Goal: Task Accomplishment & Management: Manage account settings

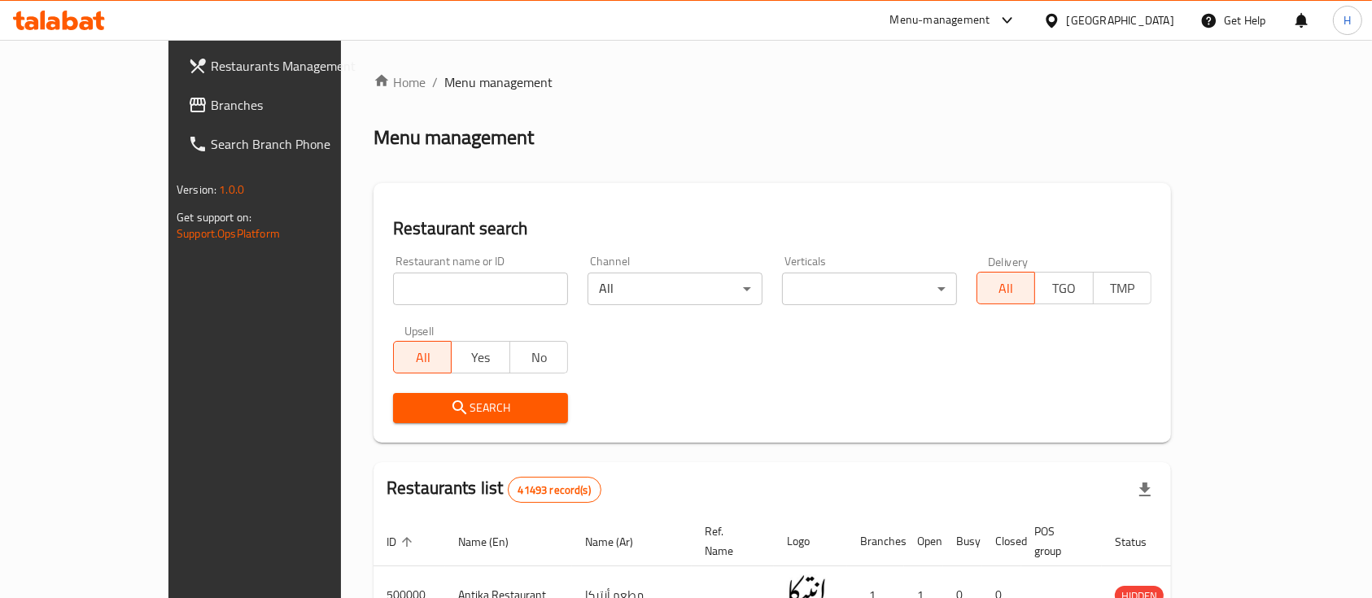
click at [211, 104] on span "Branches" at bounding box center [298, 105] width 174 height 20
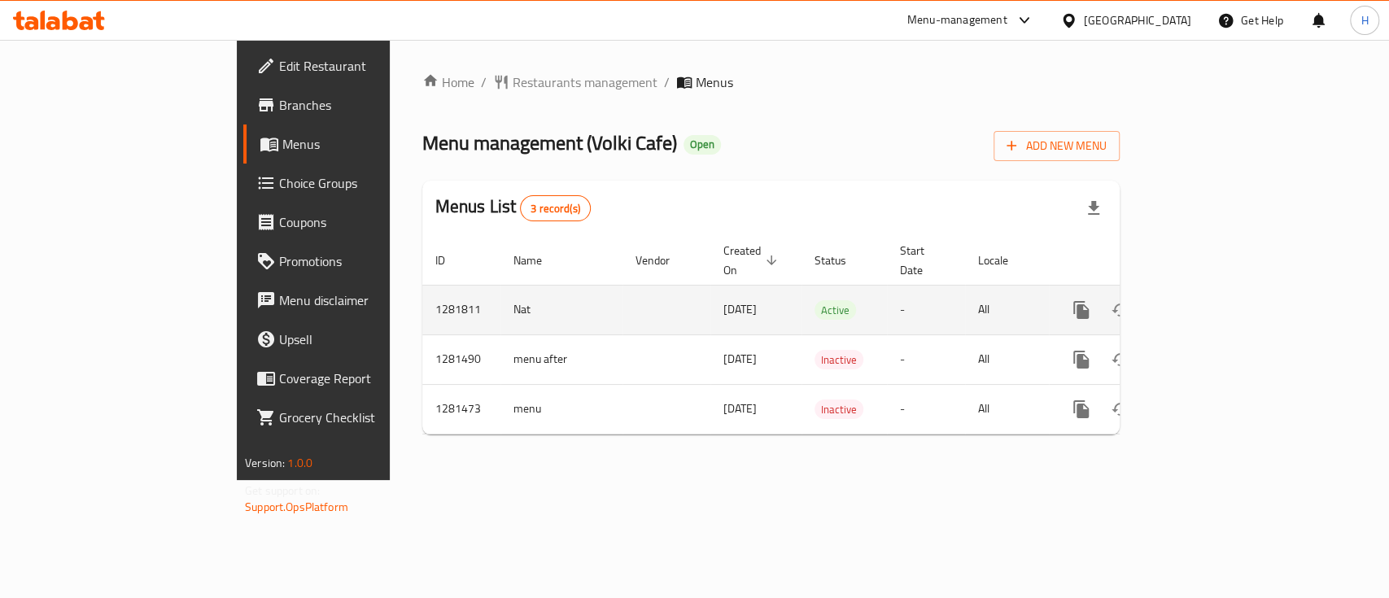
click at [1206, 303] on icon "enhanced table" at bounding box center [1198, 310] width 15 height 15
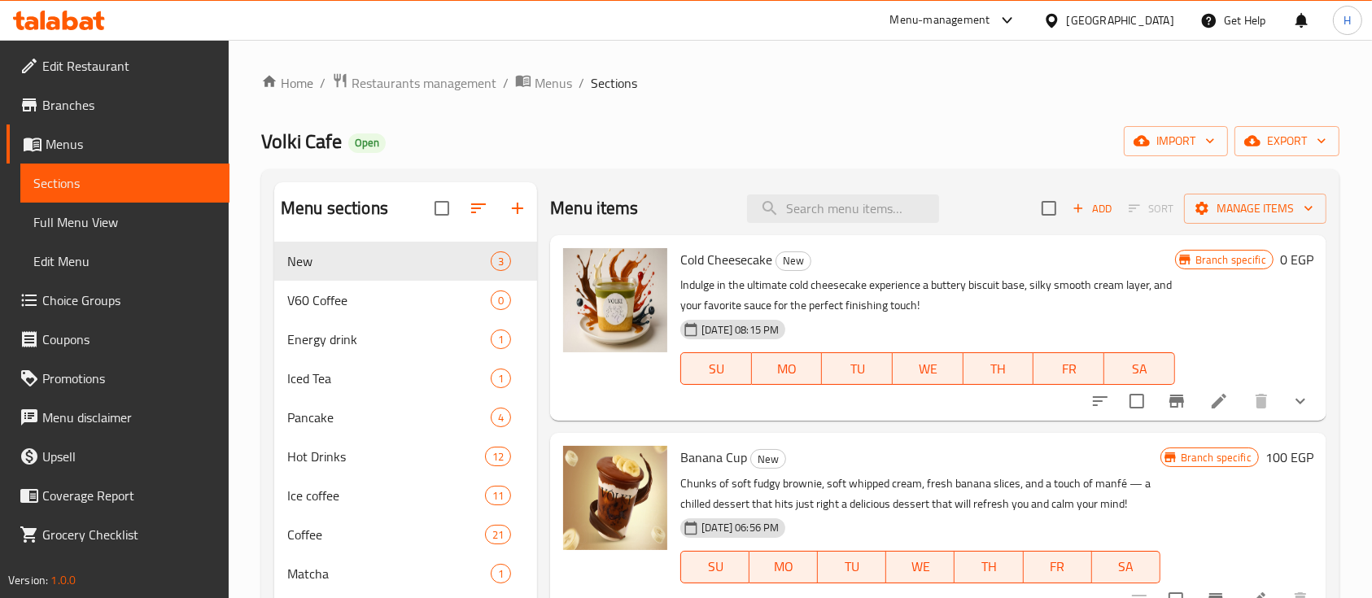
click at [742, 132] on div "Volki Cafe Open import export" at bounding box center [800, 141] width 1078 height 30
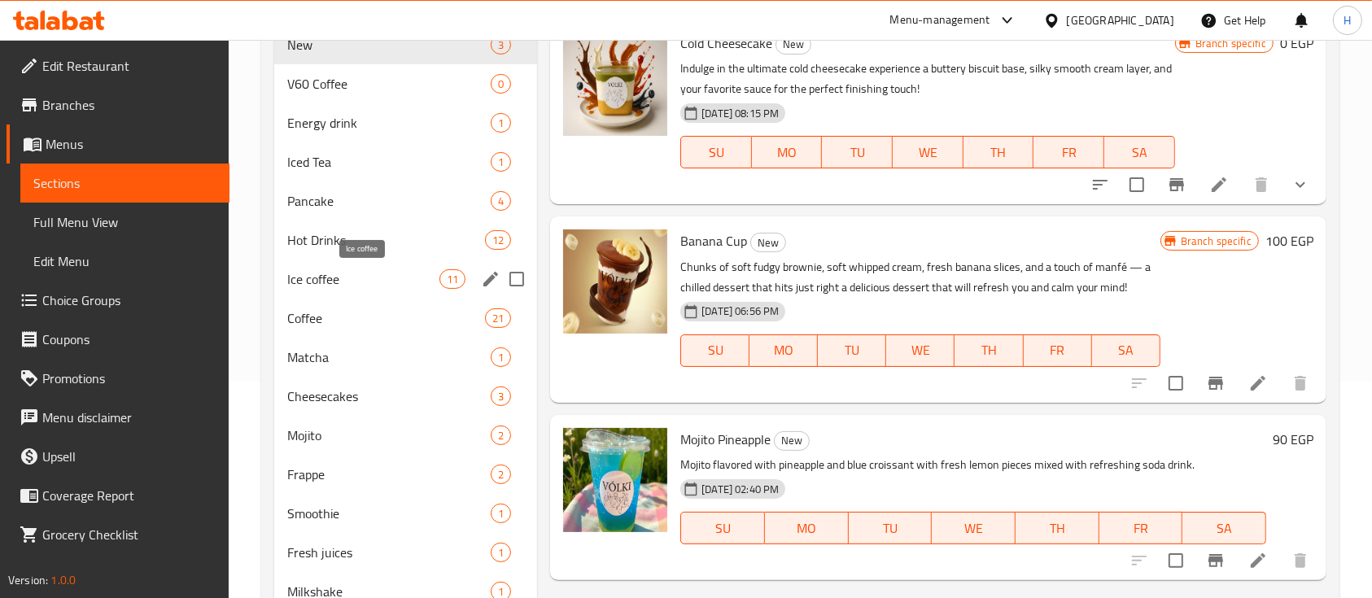
drag, startPoint x: 352, startPoint y: 321, endPoint x: 356, endPoint y: 285, distance: 36.8
click at [356, 285] on div "New 3 V60 Coffee 0 Energy drink 1 Iced Tea 1 Pancake 4 Hot Drinks 12 Ice coffee…" at bounding box center [405, 435] width 263 height 820
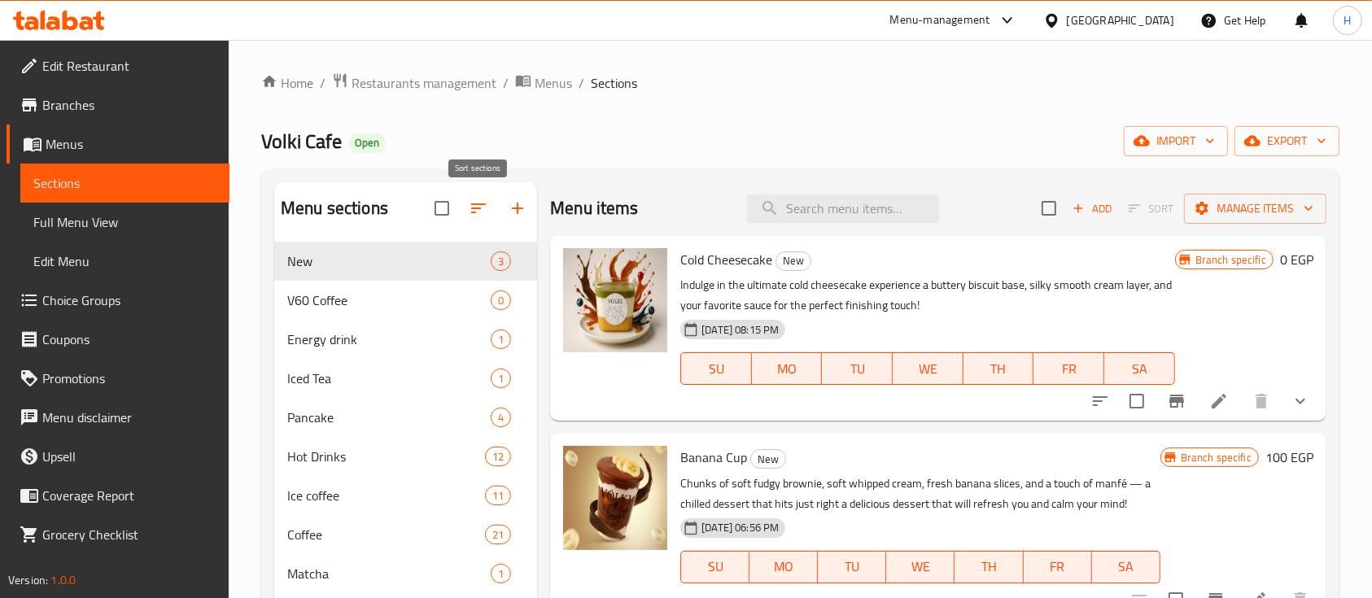
click at [483, 205] on icon "button" at bounding box center [478, 208] width 15 height 10
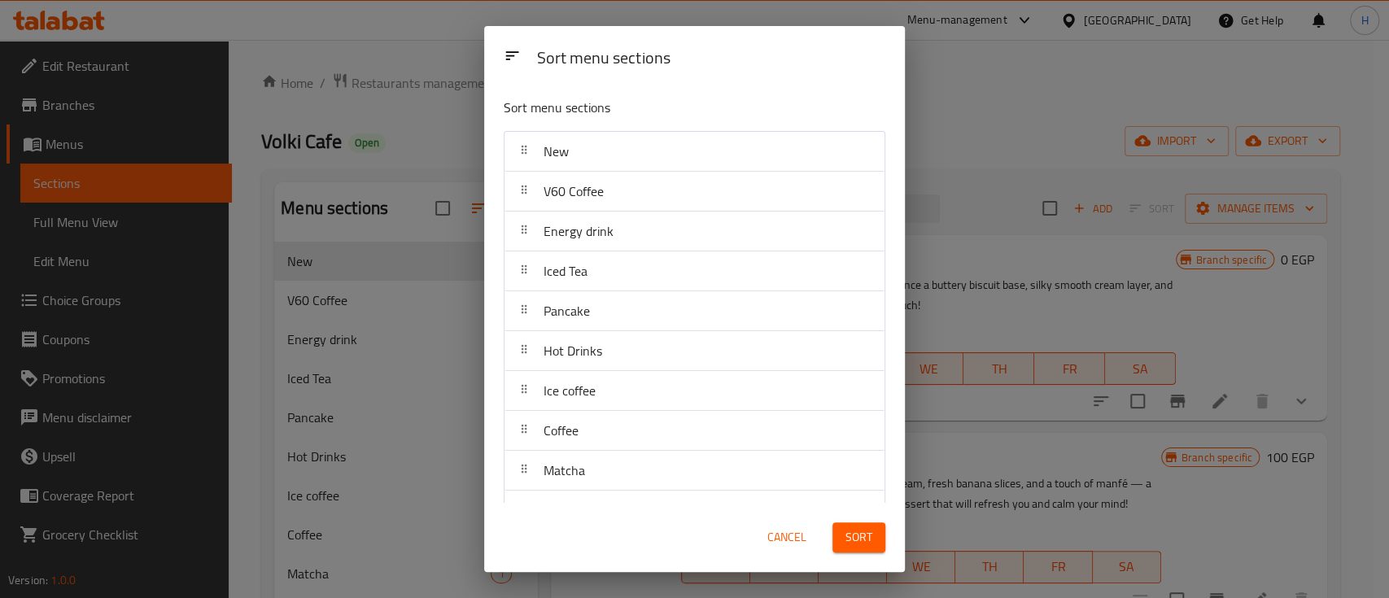
click at [290, 125] on div "Sort menu sections Sort menu sections New V60 Coffee Energy drink Iced Tea Panc…" at bounding box center [694, 299] width 1389 height 598
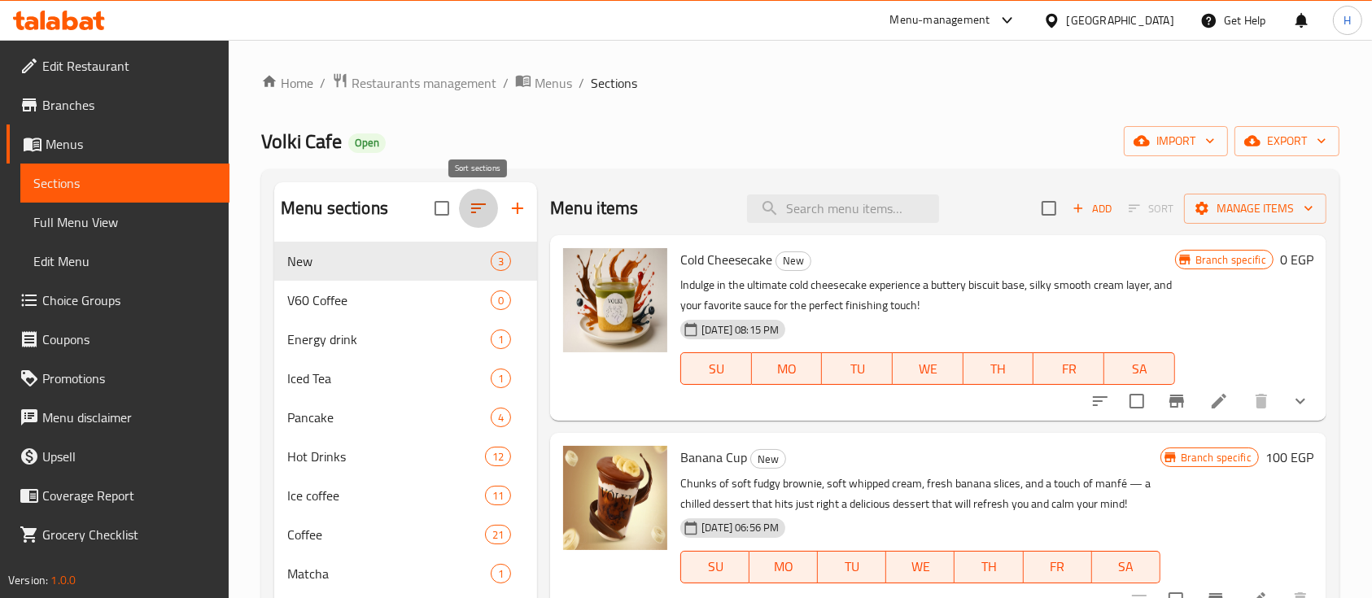
click at [462, 205] on button "button" at bounding box center [478, 208] width 39 height 39
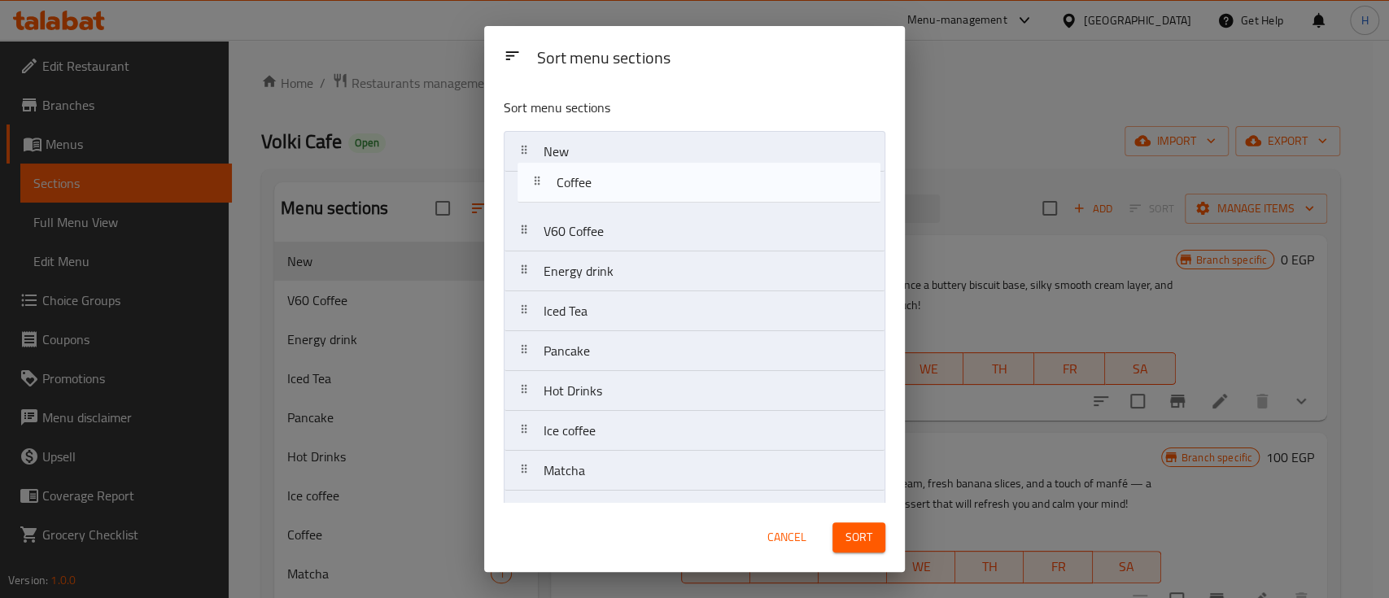
drag, startPoint x: 612, startPoint y: 436, endPoint x: 631, endPoint y: 186, distance: 251.4
click at [631, 186] on nav "New V60 Coffee Energy drink Iced Tea Pancake Hot Drinks Ice coffee Coffee Match…" at bounding box center [695, 550] width 382 height 839
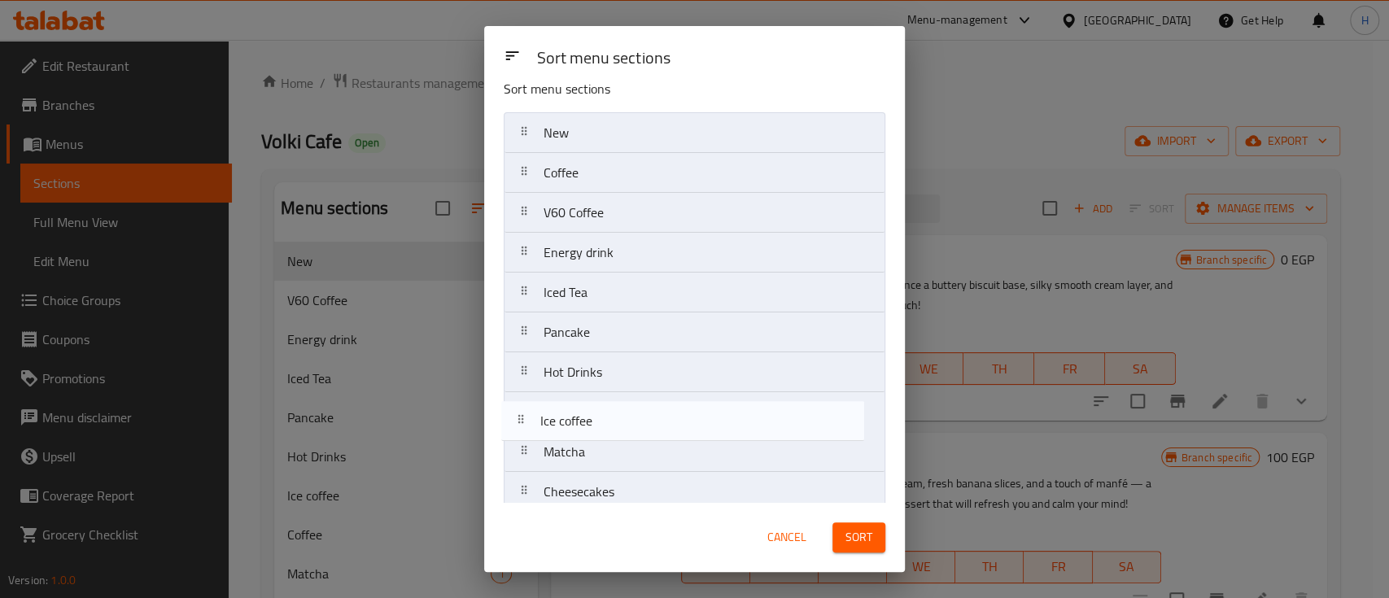
scroll to position [21, 0]
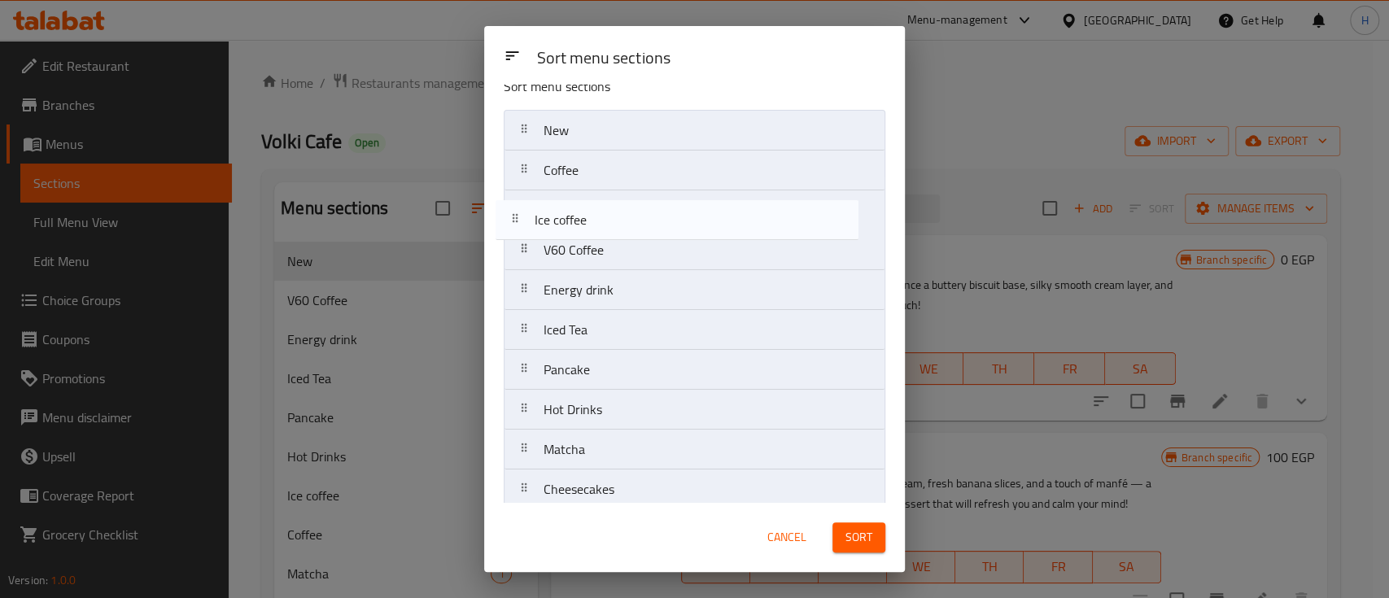
drag, startPoint x: 633, startPoint y: 446, endPoint x: 628, endPoint y: 234, distance: 212.4
click at [628, 234] on nav "New Coffee V60 Coffee Energy drink Iced Tea Pancake Hot Drinks Ice coffee Match…" at bounding box center [695, 529] width 382 height 839
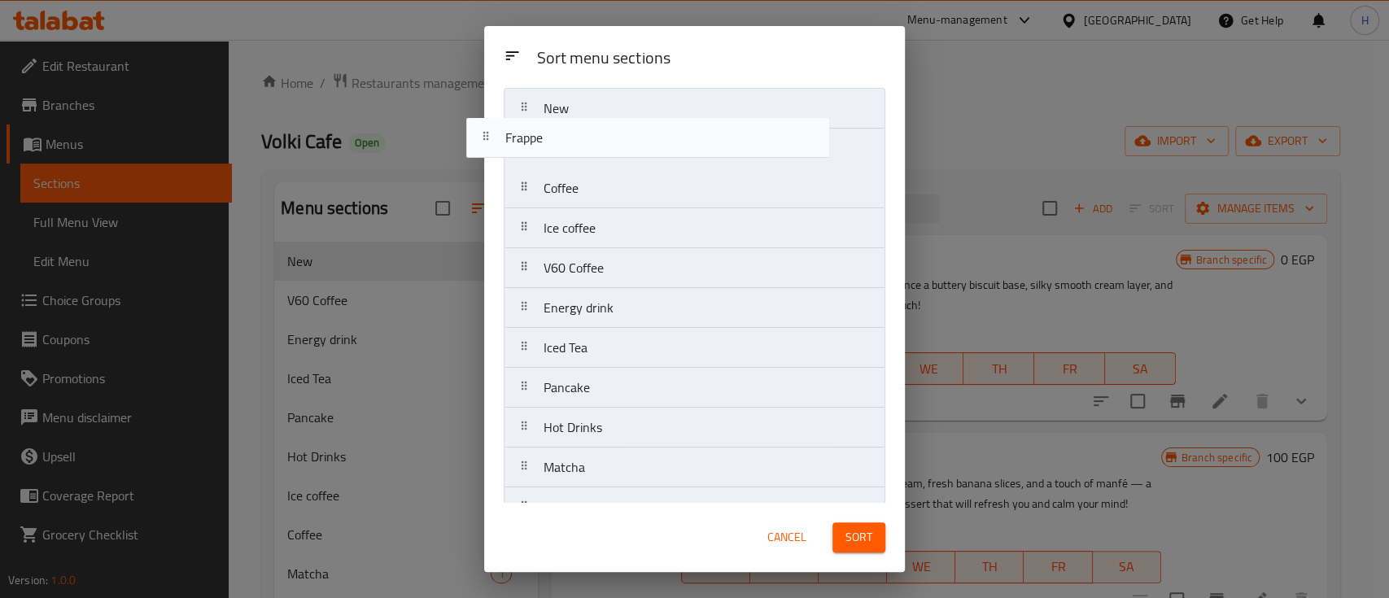
scroll to position [37, 0]
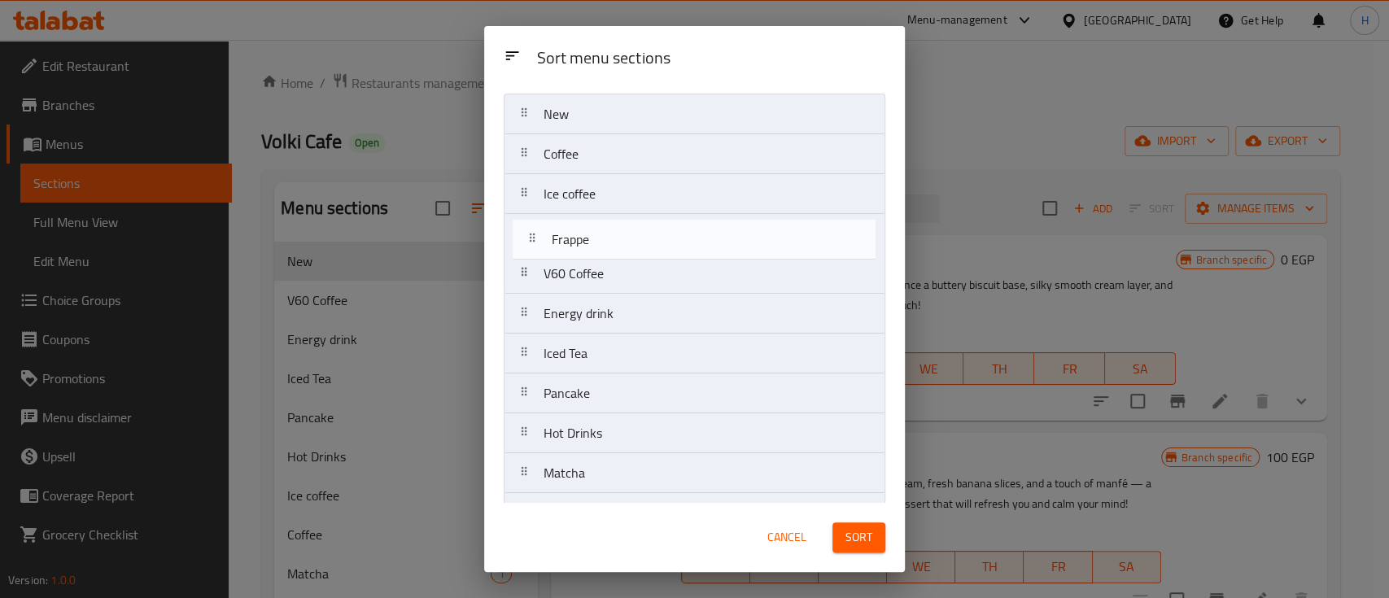
drag, startPoint x: 666, startPoint y: 365, endPoint x: 675, endPoint y: 250, distance: 115.0
click at [675, 250] on nav "New Coffee Ice coffee V60 Coffee Energy drink Iced Tea Pancake Hot Drinks Match…" at bounding box center [695, 513] width 382 height 839
drag, startPoint x: 641, startPoint y: 246, endPoint x: 660, endPoint y: 244, distance: 18.8
click at [660, 244] on nav "New Coffee Ice coffee Frappe V60 Coffee Energy drink Iced Tea Pancake Hot Drink…" at bounding box center [695, 472] width 382 height 839
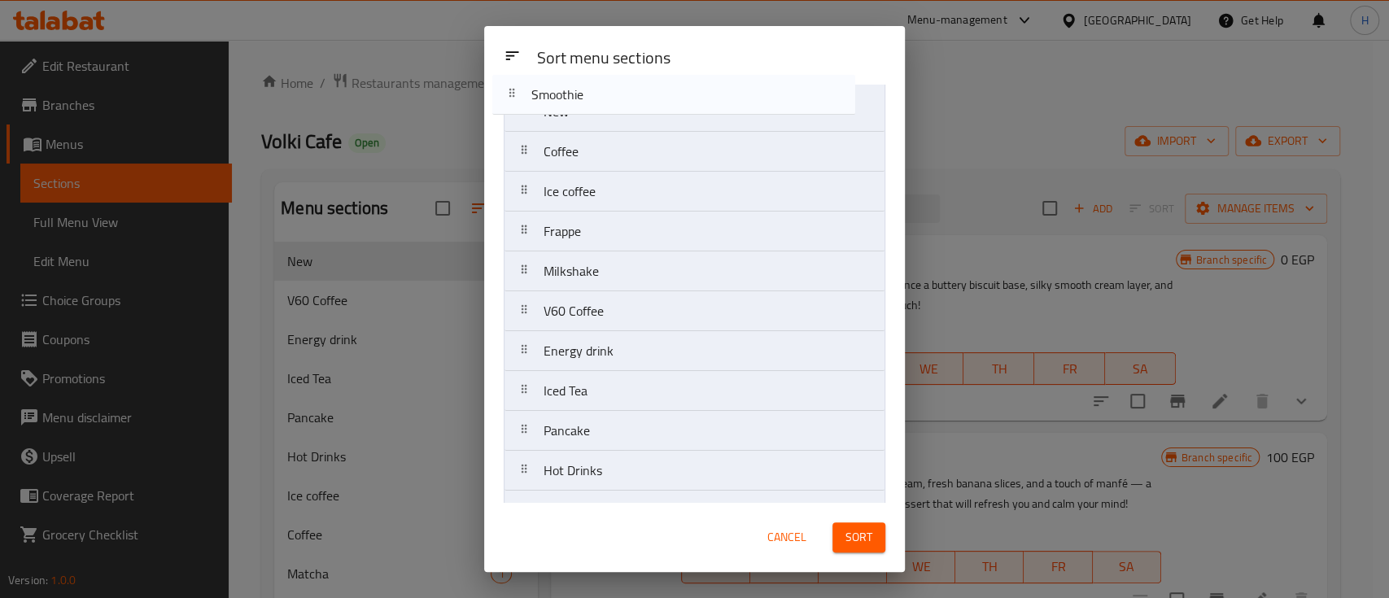
scroll to position [0, 0]
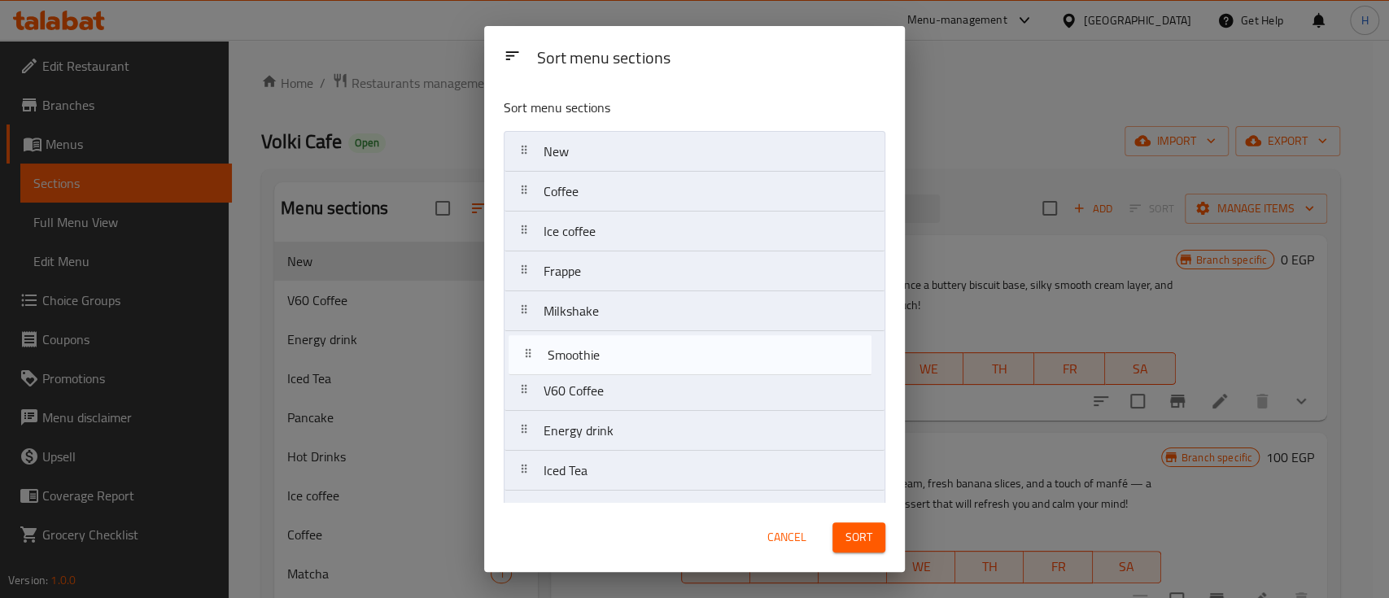
drag, startPoint x: 612, startPoint y: 315, endPoint x: 618, endPoint y: 356, distance: 42.0
click at [618, 356] on nav "New Coffee Ice coffee Frappe Milkshake V60 Coffee Energy drink Iced Tea Pancake…" at bounding box center [695, 550] width 382 height 839
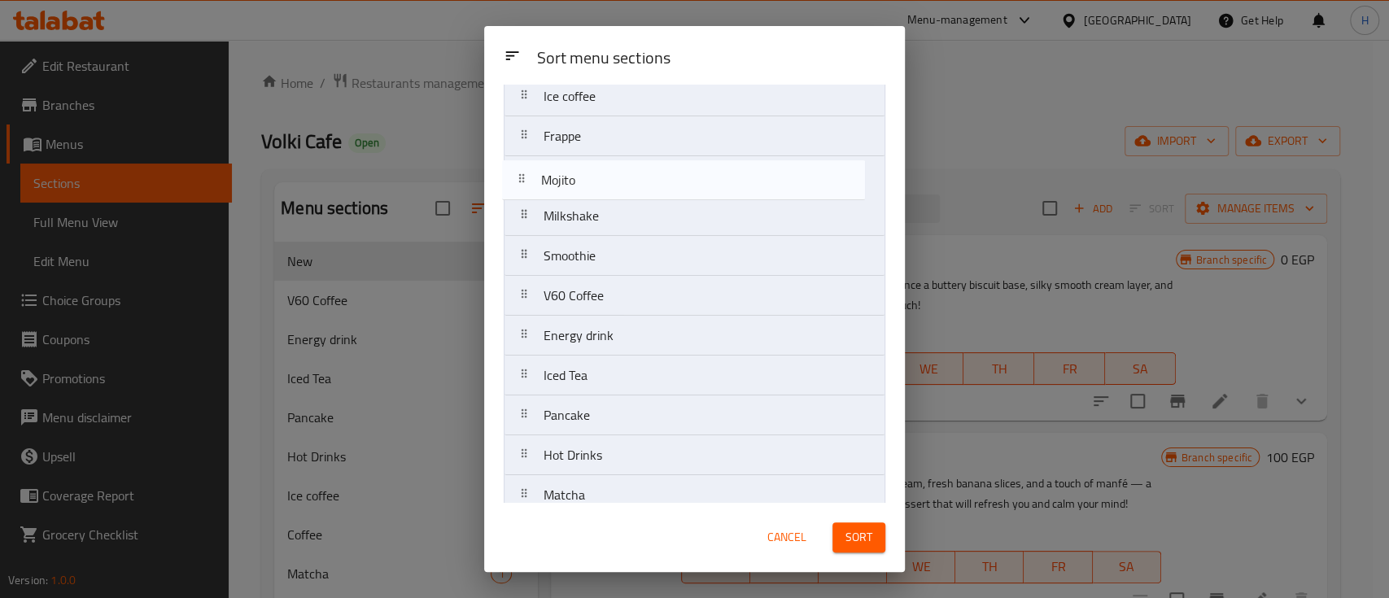
scroll to position [134, 0]
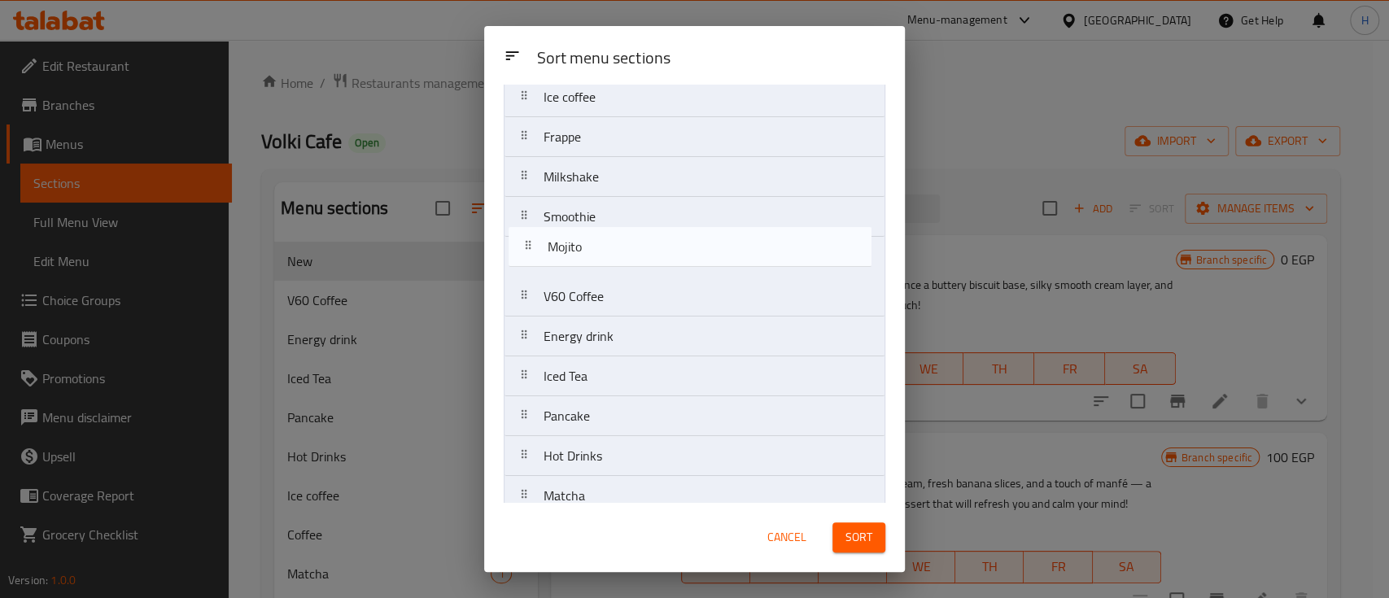
drag, startPoint x: 631, startPoint y: 357, endPoint x: 649, endPoint y: 280, distance: 79.4
click at [635, 254] on nav "New Coffee Ice coffee Frappe Milkshake Smoothie V60 Coffee Energy drink Iced Te…" at bounding box center [695, 416] width 382 height 839
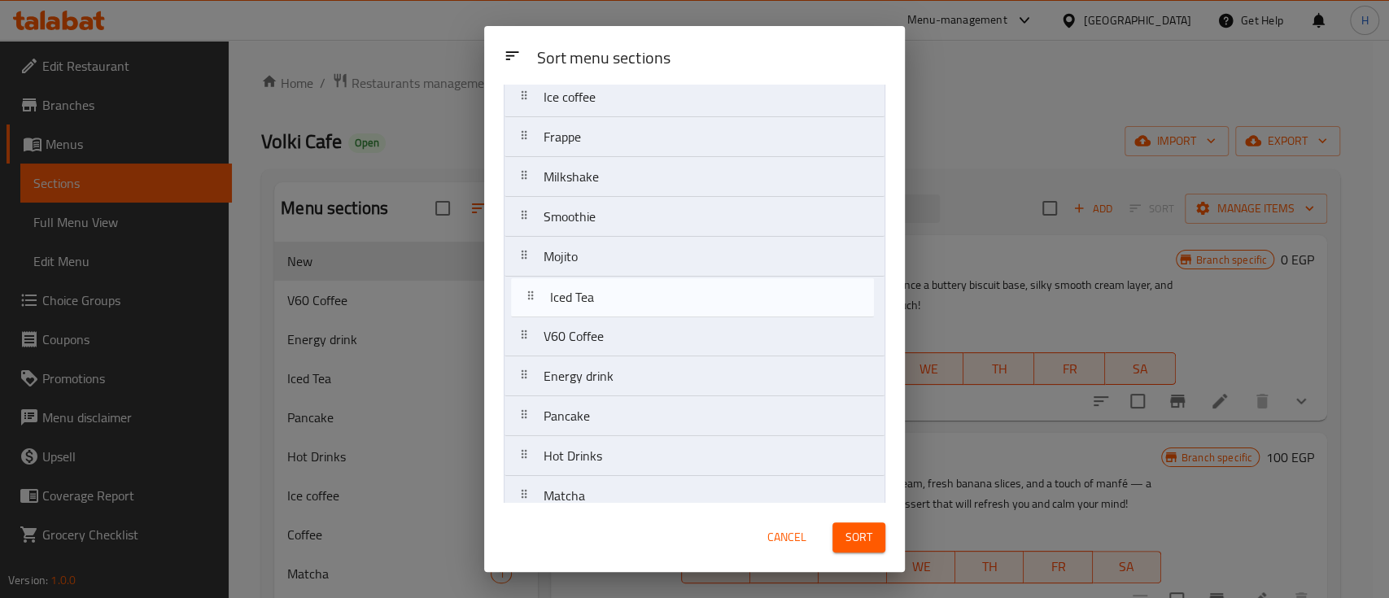
drag, startPoint x: 618, startPoint y: 387, endPoint x: 623, endPoint y: 302, distance: 85.6
click at [623, 302] on nav "New Coffee Ice coffee Frappe Milkshake Smoothie Mojito V60 Coffee Energy drink …" at bounding box center [695, 416] width 382 height 839
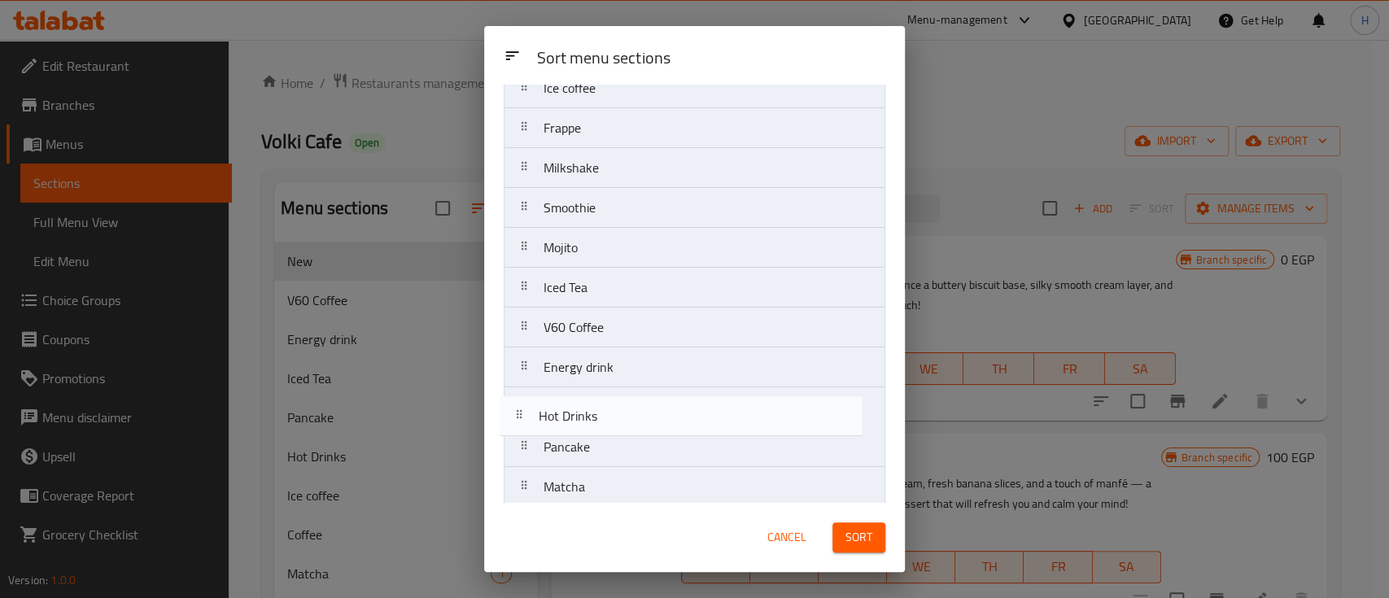
scroll to position [144, 0]
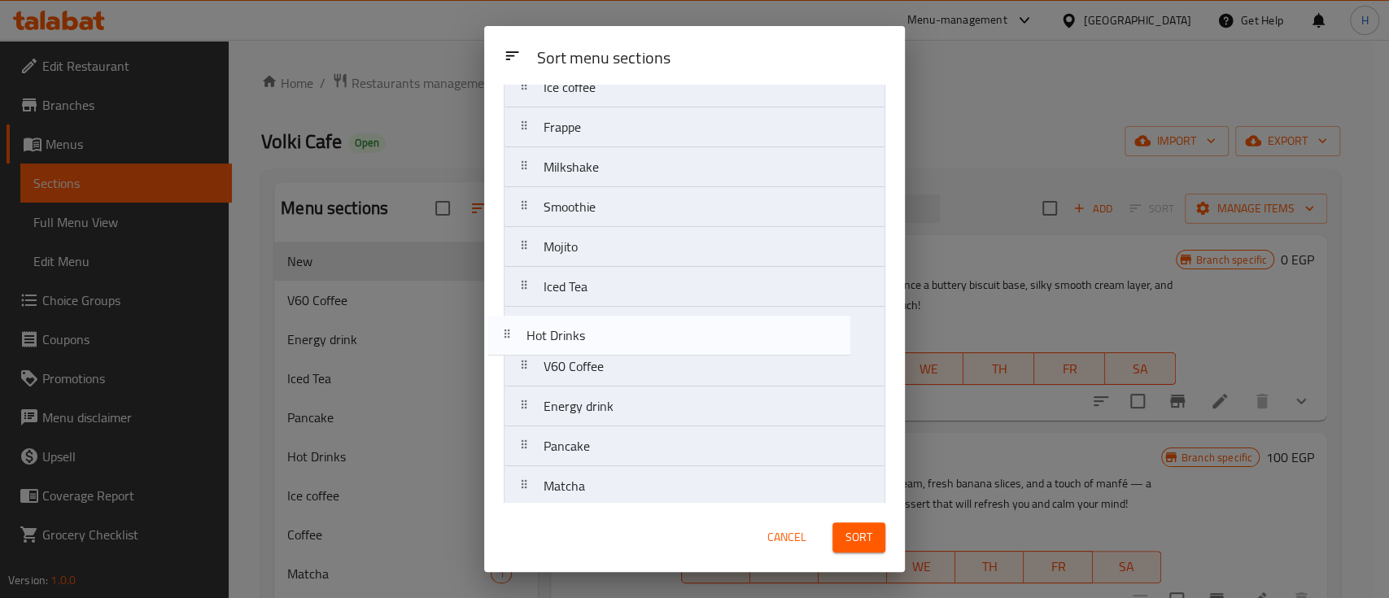
drag, startPoint x: 684, startPoint y: 464, endPoint x: 666, endPoint y: 337, distance: 128.1
click at [666, 337] on nav "New Coffee Ice coffee Frappe Milkshake Smoothie Mojito Iced Tea V60 Coffee Ener…" at bounding box center [695, 406] width 382 height 839
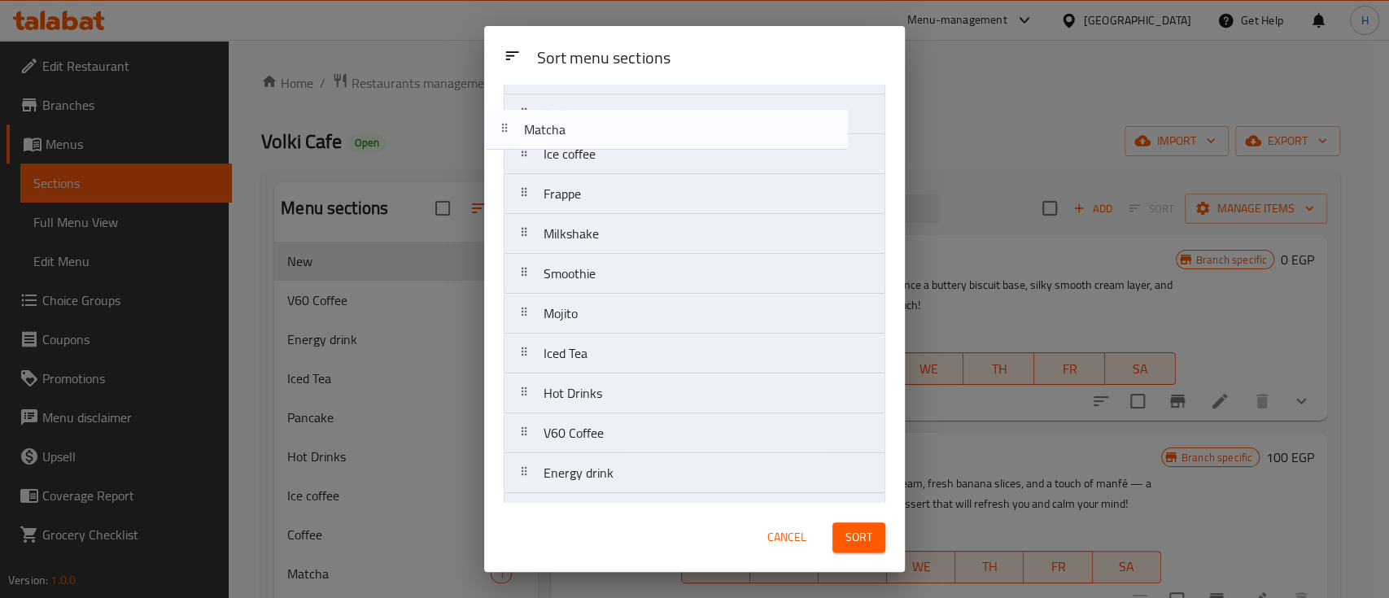
scroll to position [11, 0]
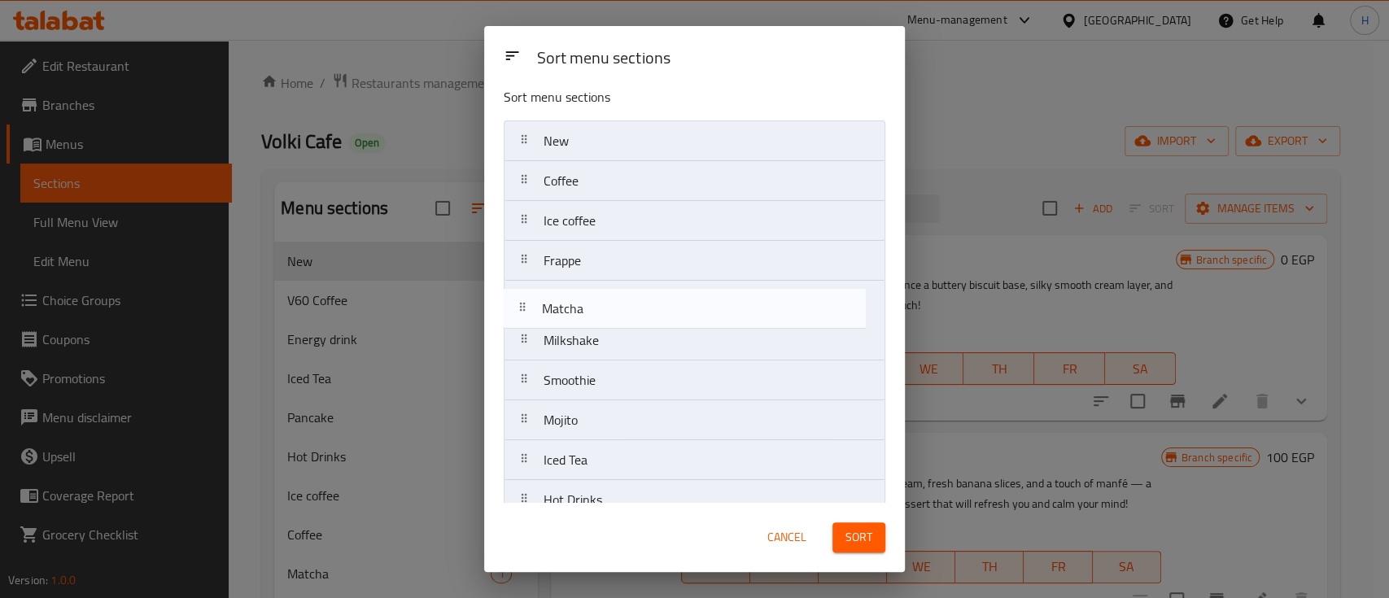
drag, startPoint x: 651, startPoint y: 381, endPoint x: 649, endPoint y: 309, distance: 71.6
click at [649, 309] on nav "New Coffee Ice coffee Frappe Milkshake Smoothie Mojito Iced Tea Hot Drinks V60 …" at bounding box center [695, 539] width 382 height 839
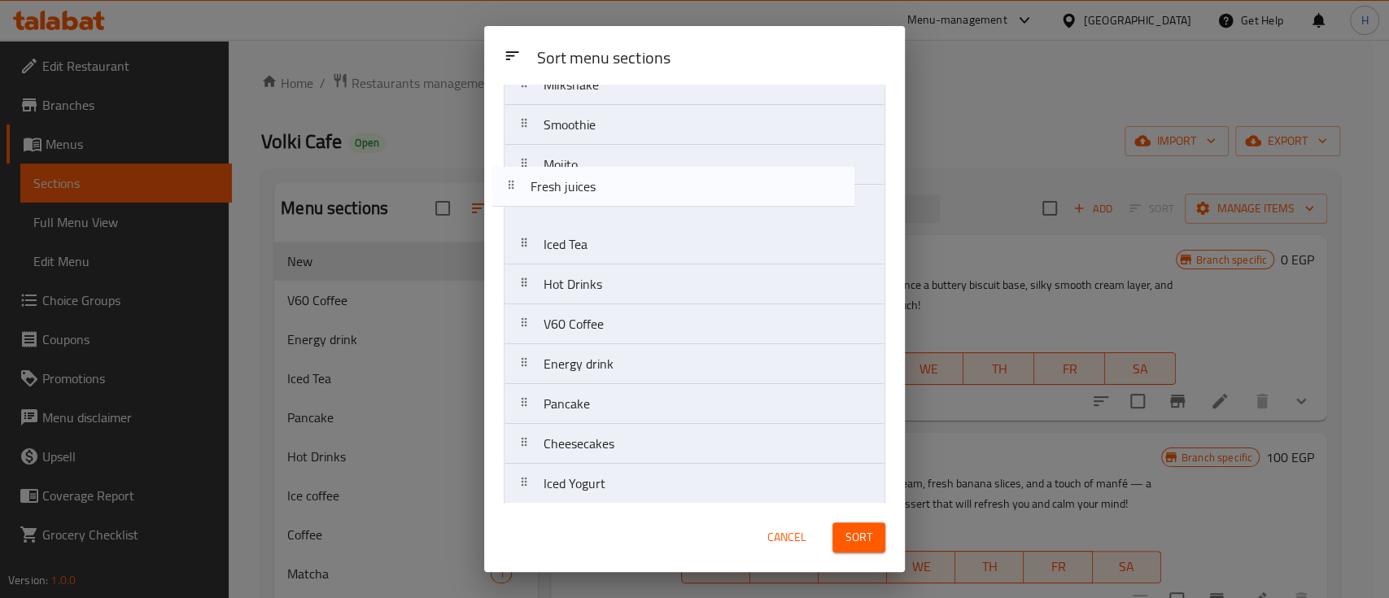
scroll to position [265, 0]
drag, startPoint x: 627, startPoint y: 384, endPoint x: 618, endPoint y: 207, distance: 177.6
click at [618, 207] on nav "New Coffee Ice coffee Frappe Matcha Milkshake Smoothie Mojito Iced Tea Hot Drin…" at bounding box center [695, 285] width 382 height 839
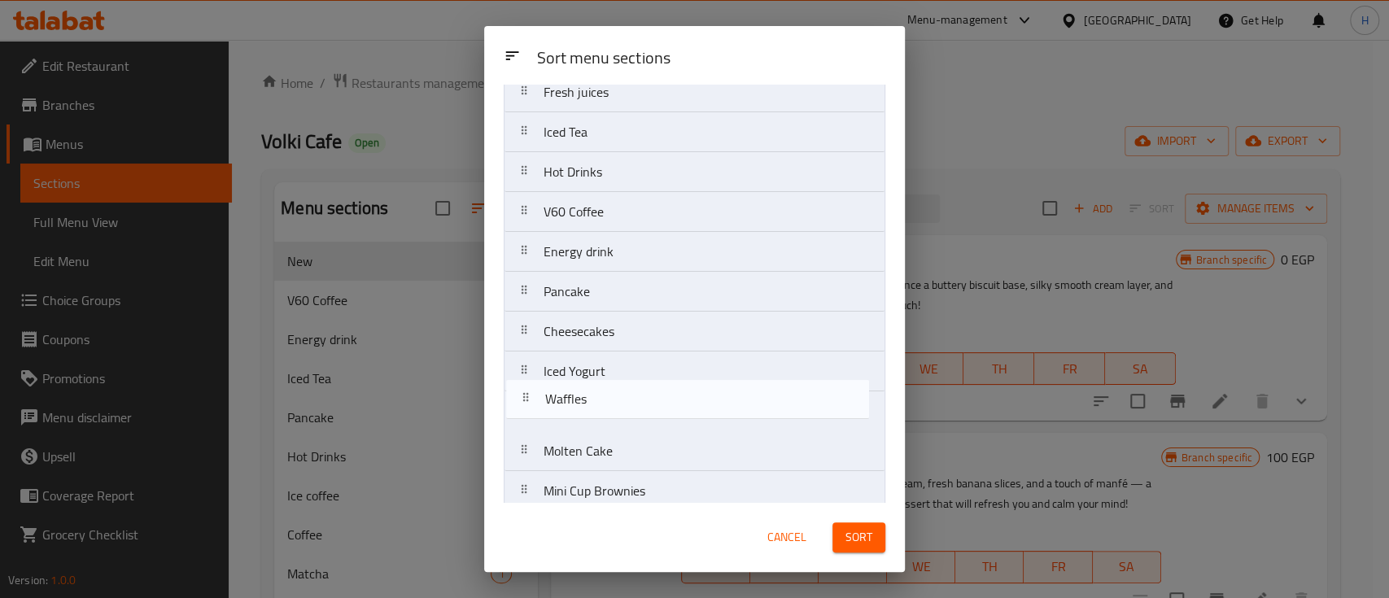
scroll to position [381, 0]
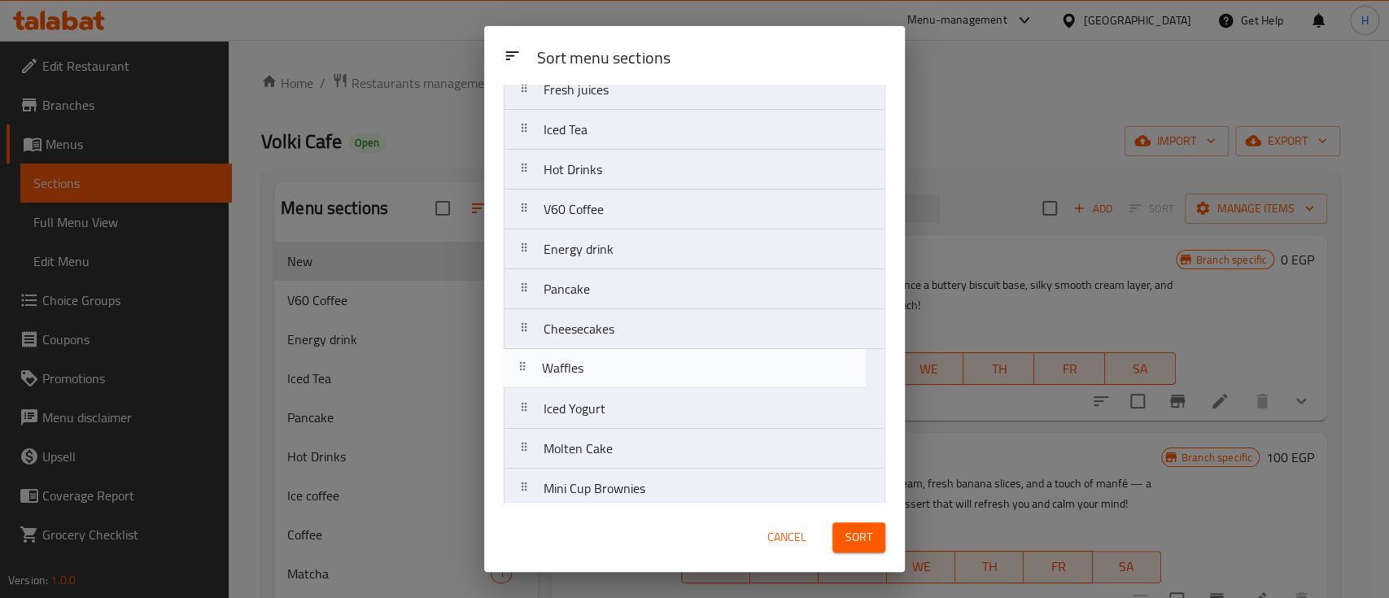
drag, startPoint x: 657, startPoint y: 421, endPoint x: 662, endPoint y: 439, distance: 19.2
click at [657, 371] on nav "New Coffee Ice coffee Frappe Matcha Milkshake Smoothie Mojito Fresh juices Iced…" at bounding box center [695, 169] width 382 height 839
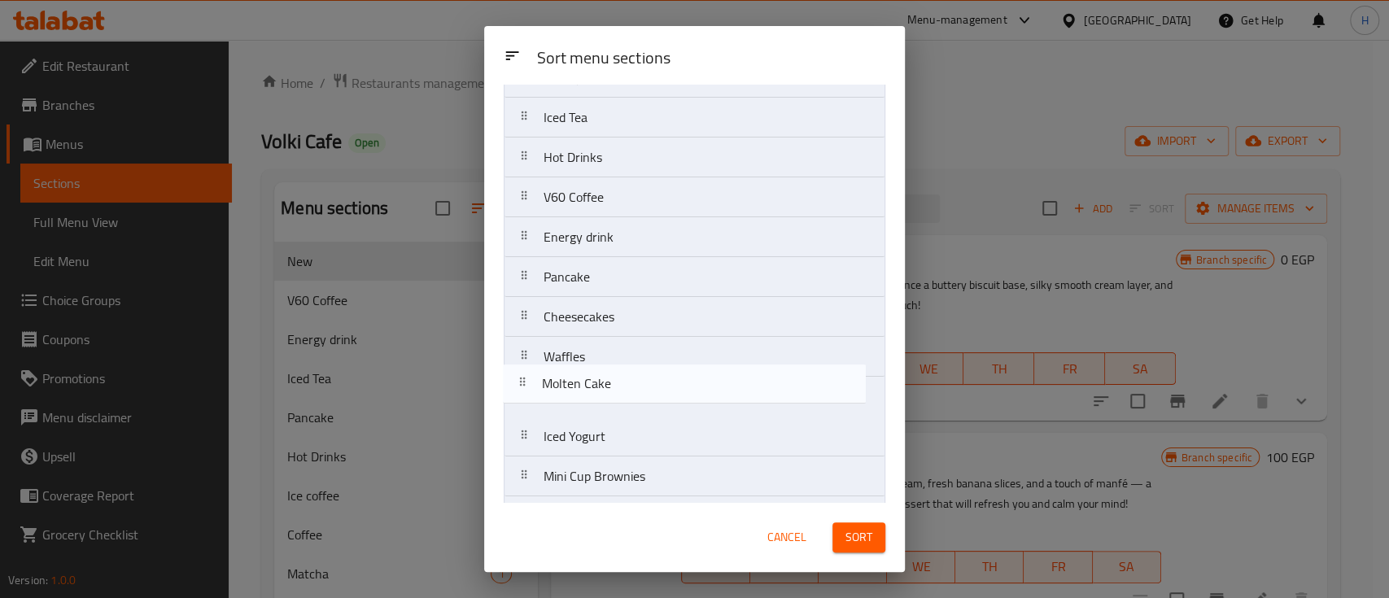
drag, startPoint x: 660, startPoint y: 456, endPoint x: 661, endPoint y: 420, distance: 35.8
click at [658, 395] on nav "New Coffee Ice coffee Frappe Matcha Milkshake Smoothie Mojito Fresh juices Iced…" at bounding box center [695, 157] width 382 height 839
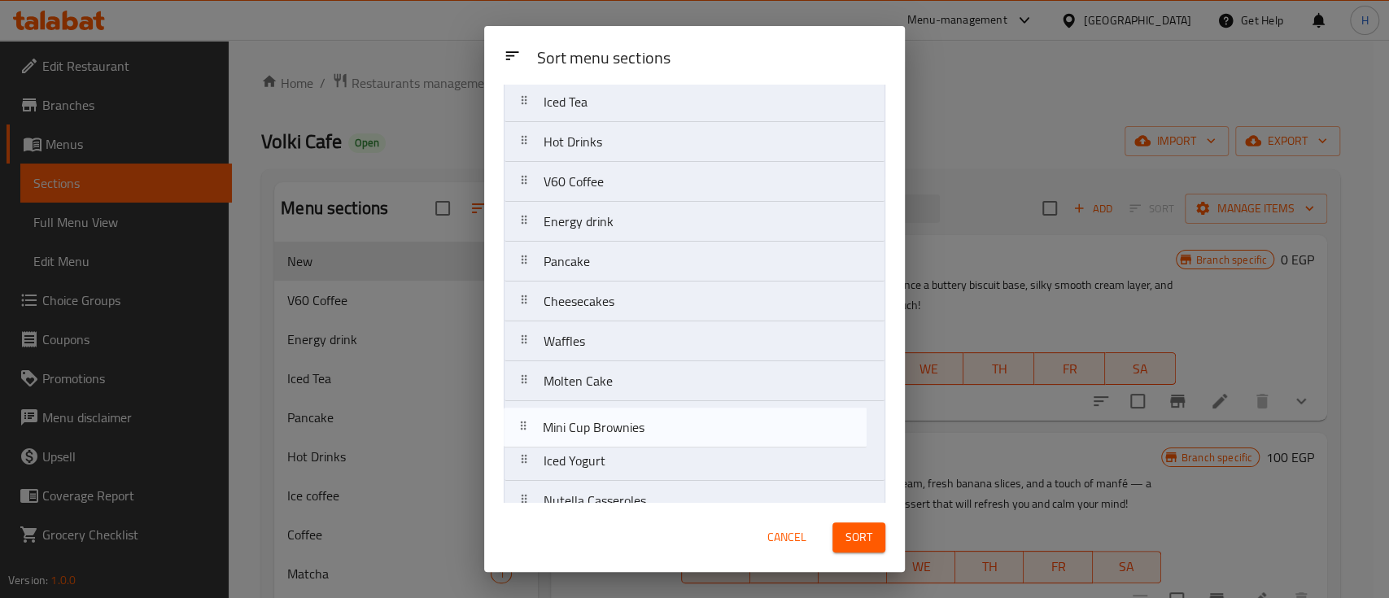
click at [657, 426] on nav "New Coffee Ice coffee Frappe Matcha Milkshake Smoothie Mojito Fresh juices Iced…" at bounding box center [695, 142] width 382 height 839
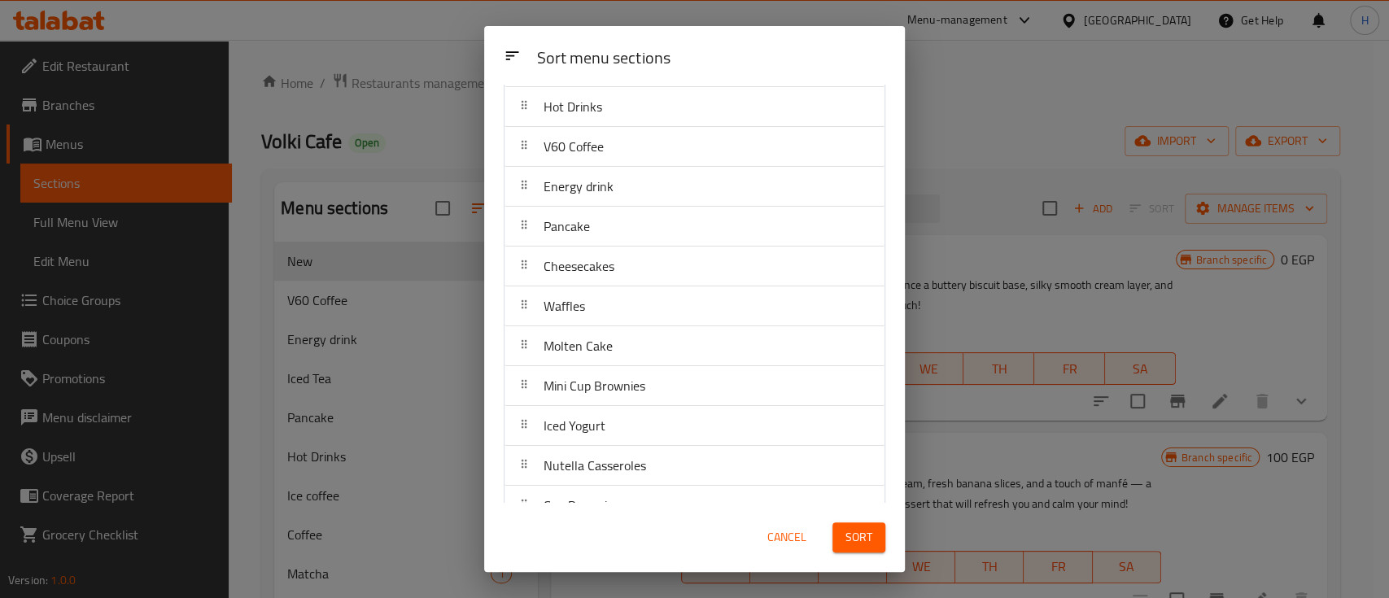
scroll to position [471, 0]
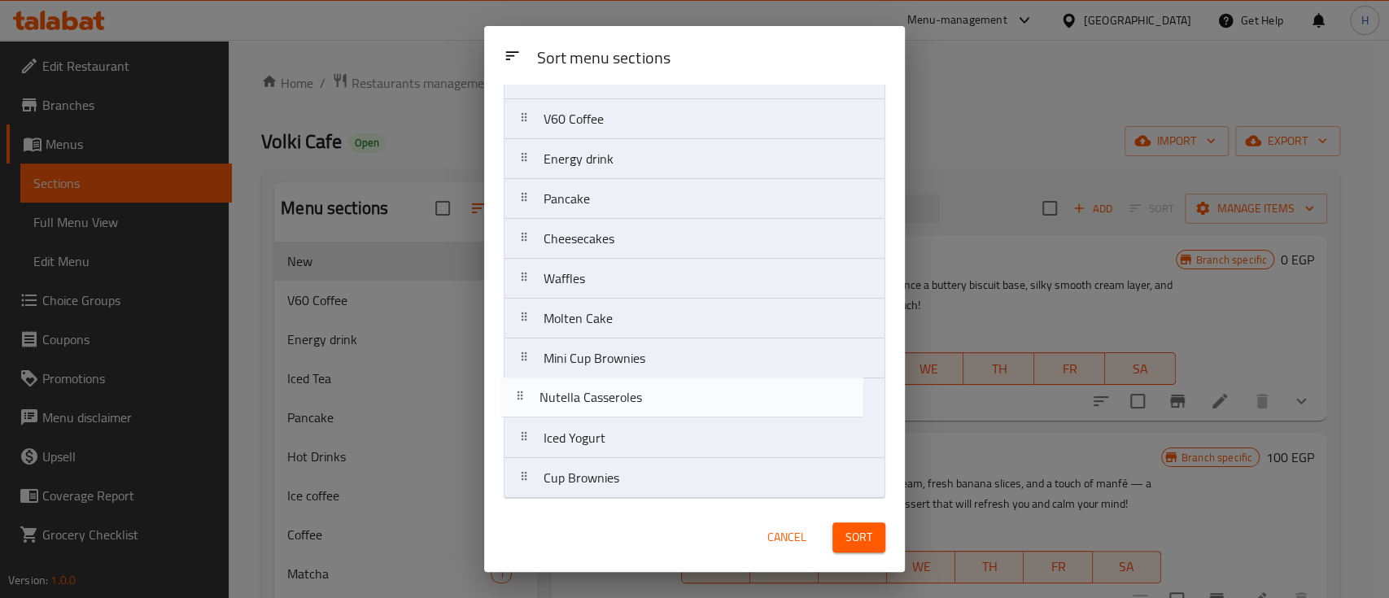
drag, startPoint x: 661, startPoint y: 432, endPoint x: 657, endPoint y: 397, distance: 35.1
click at [657, 397] on nav "New Coffee Ice coffee Frappe Matcha Milkshake Smoothie Mojito Fresh juices Iced…" at bounding box center [695, 79] width 382 height 839
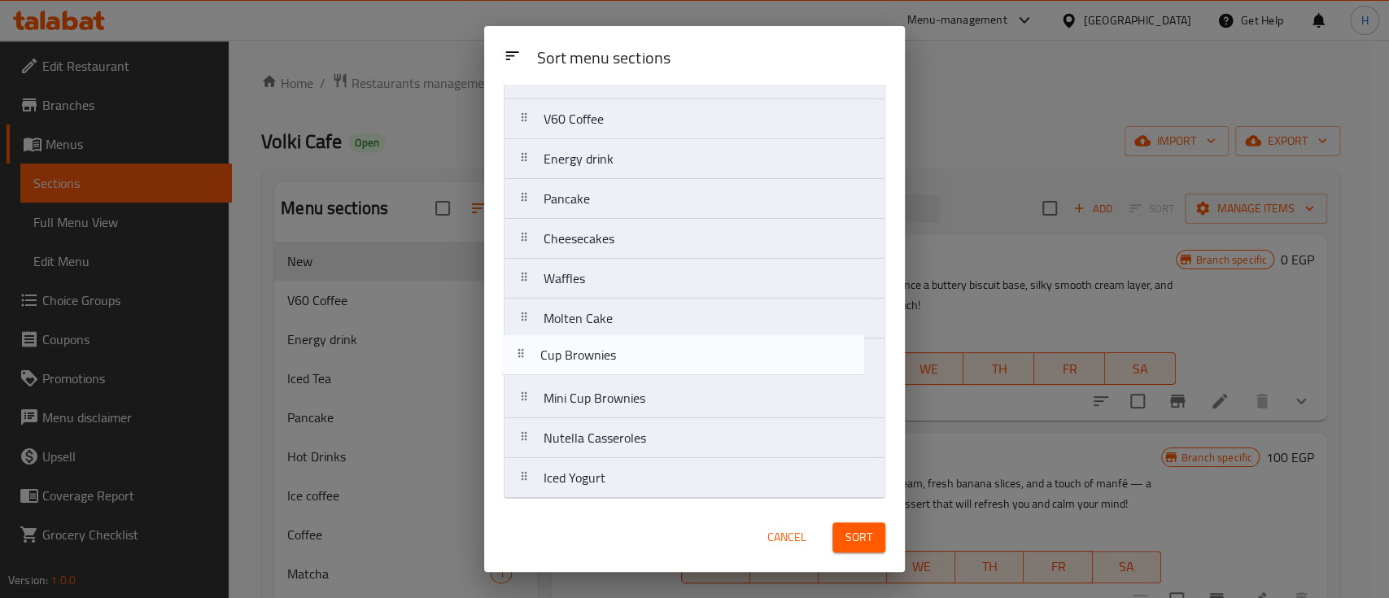
click at [640, 358] on nav "New Coffee Ice coffee Frappe Matcha Milkshake Smoothie Mojito Fresh juices Iced…" at bounding box center [695, 79] width 382 height 839
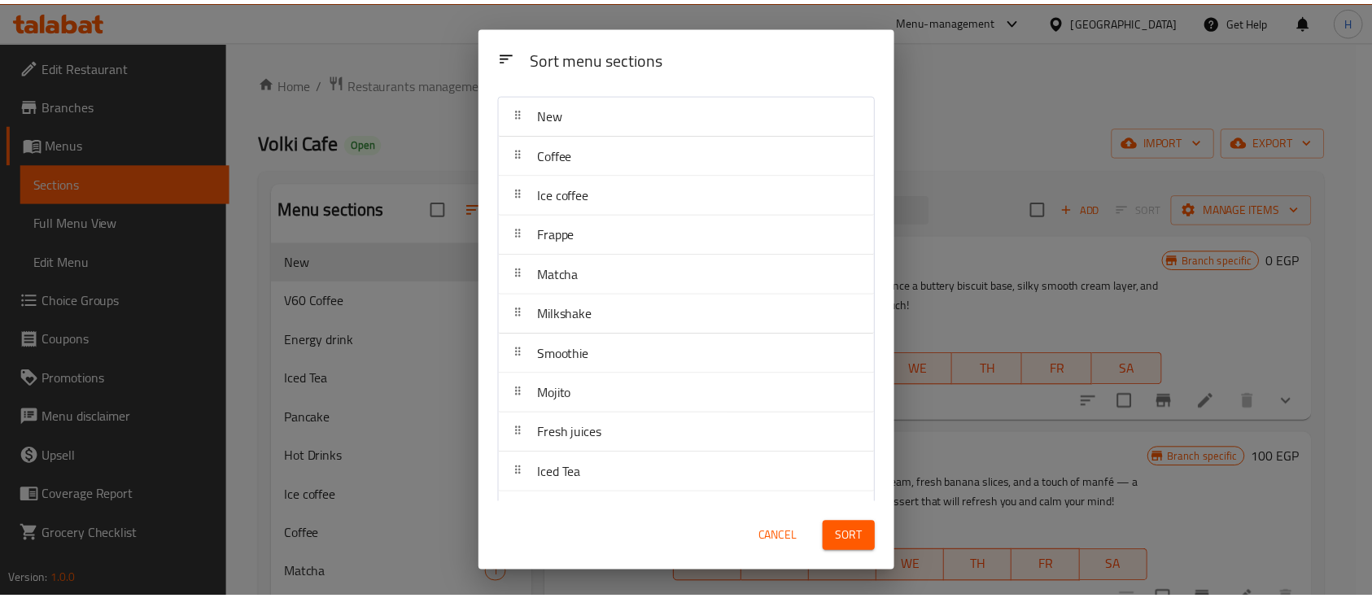
scroll to position [0, 0]
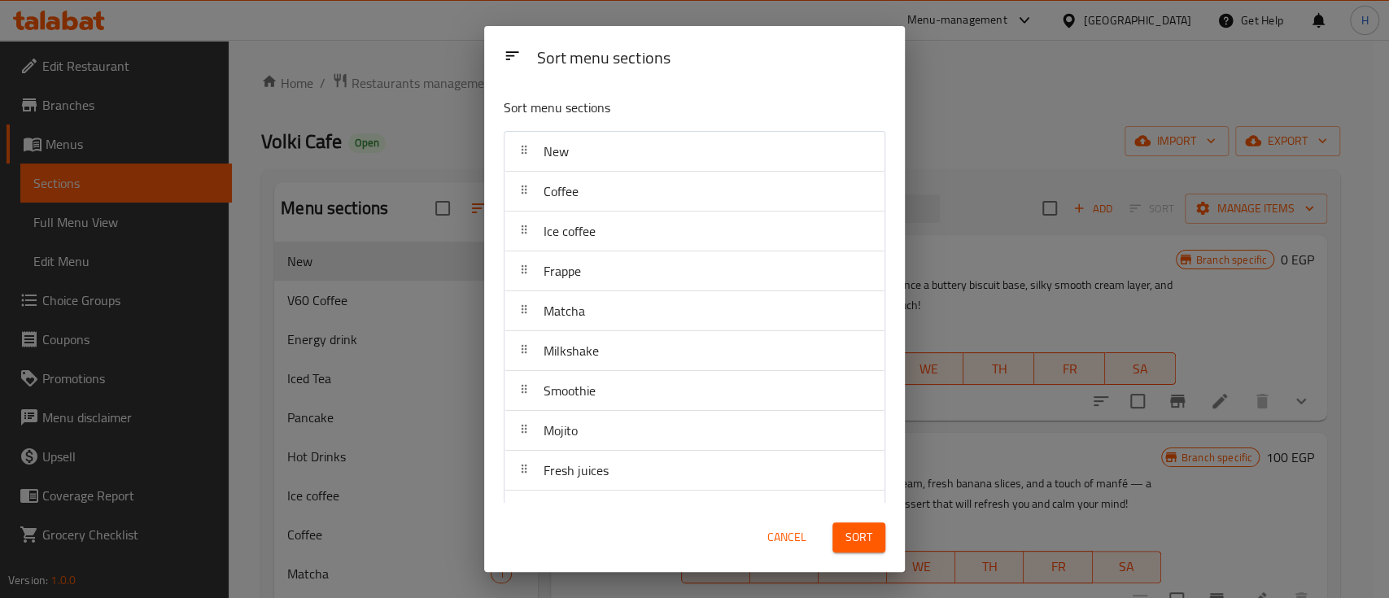
click at [848, 530] on span "Sort" at bounding box center [858, 537] width 27 height 20
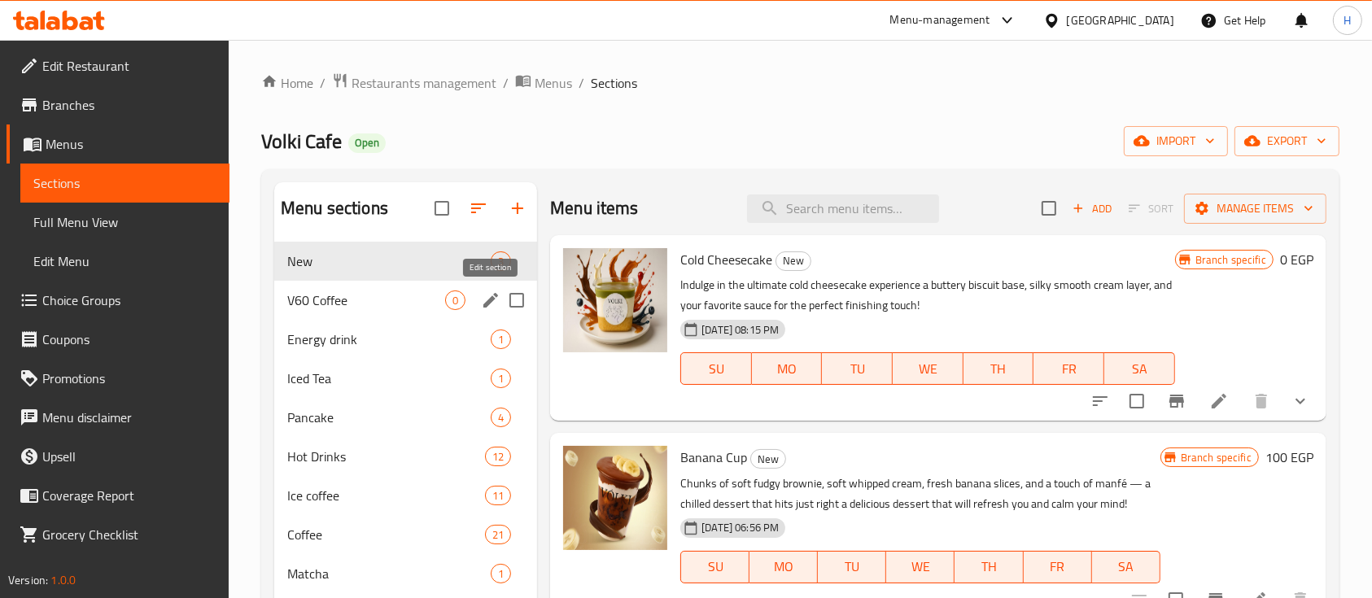
click at [491, 300] on icon "edit" at bounding box center [490, 300] width 15 height 15
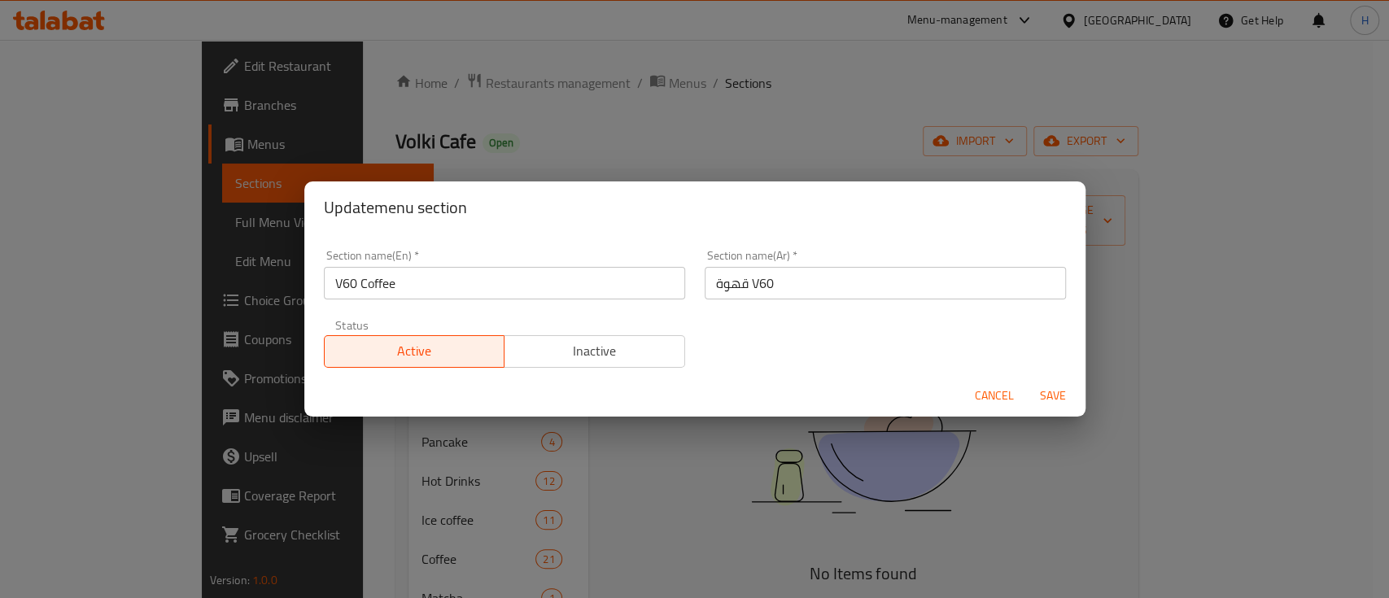
click at [989, 396] on span "Cancel" at bounding box center [994, 396] width 39 height 20
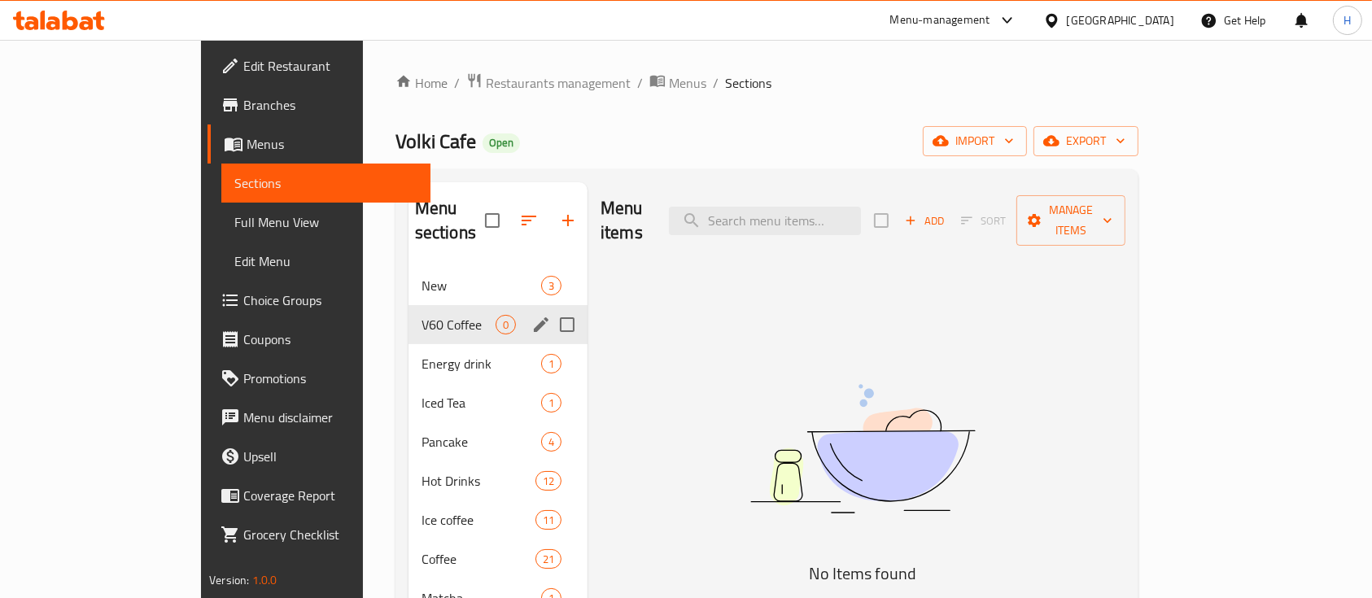
click at [550, 308] on input "Menu sections" at bounding box center [567, 325] width 34 height 34
click at [534, 317] on icon "edit" at bounding box center [541, 324] width 15 height 15
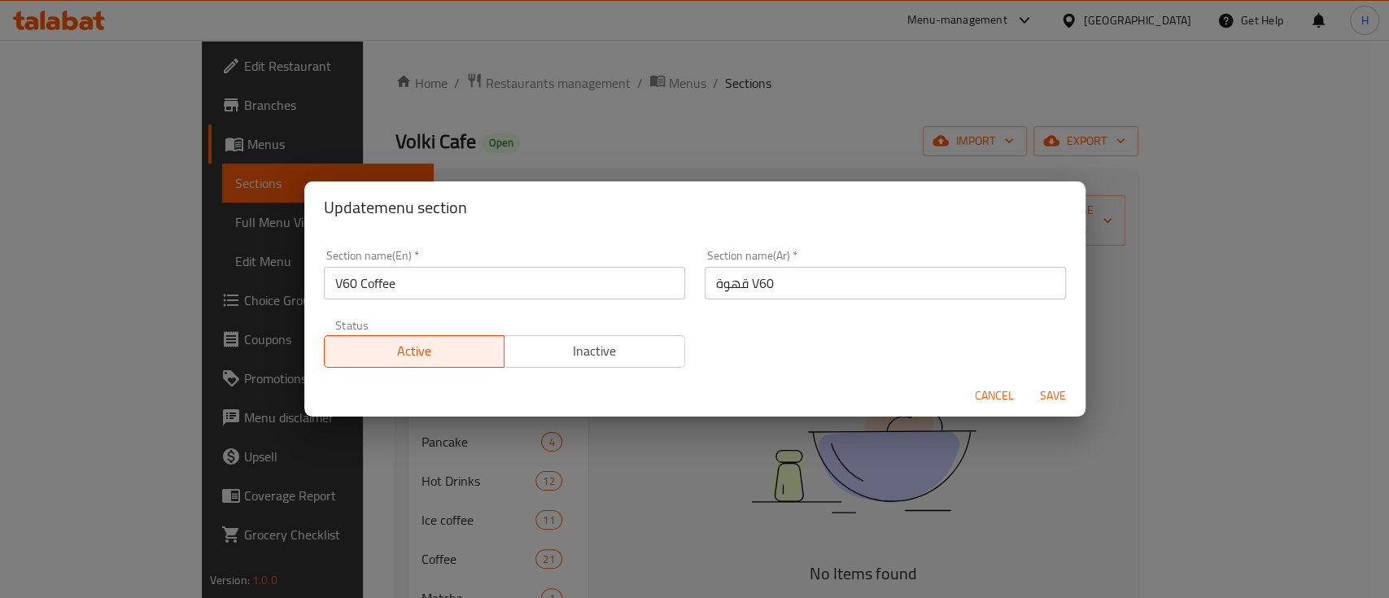
click at [645, 361] on span "Inactive" at bounding box center [595, 351] width 168 height 24
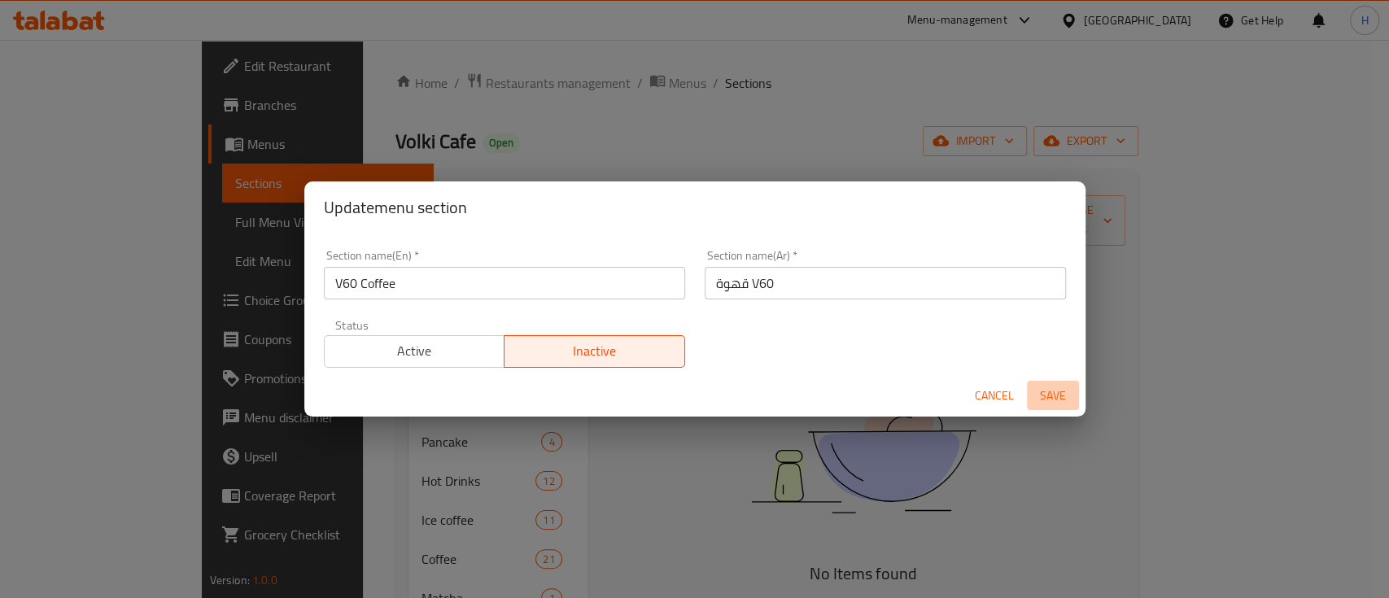
click at [1043, 393] on span "Save" at bounding box center [1052, 396] width 39 height 20
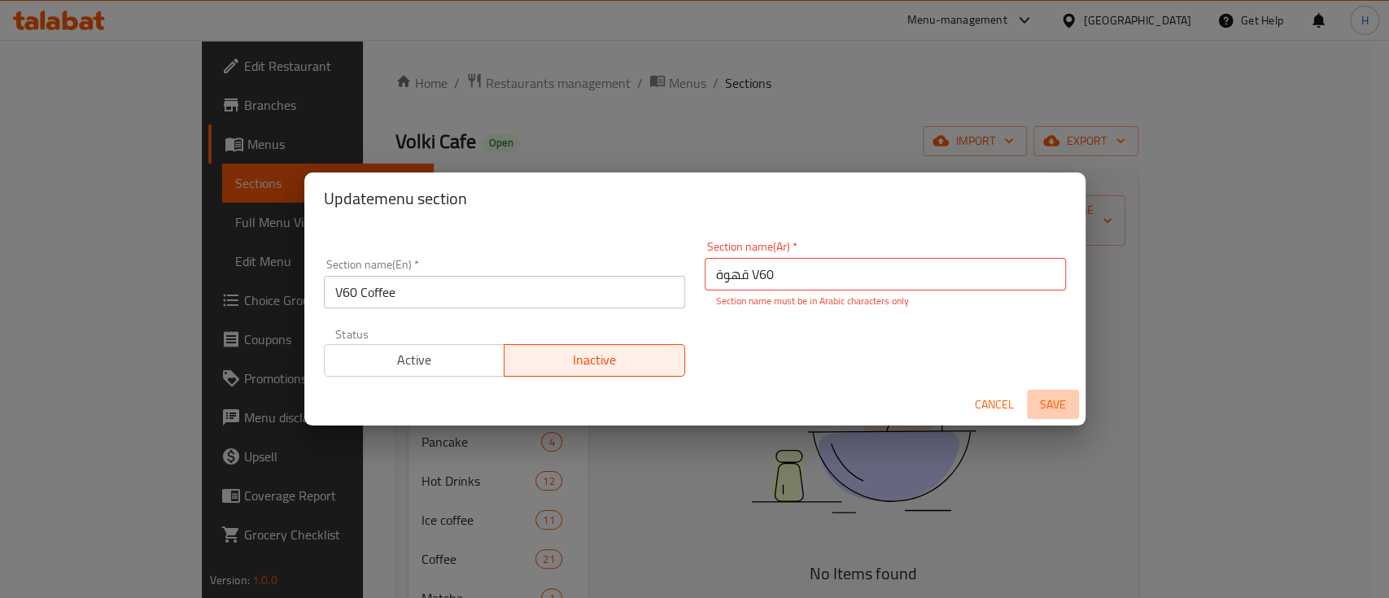
click at [1053, 405] on span "Save" at bounding box center [1052, 405] width 39 height 20
drag, startPoint x: 865, startPoint y: 451, endPoint x: 954, endPoint y: 372, distance: 118.7
click at [869, 452] on div "Update menu section Section name(En)   * V60 Coffee Section name(En) * Section …" at bounding box center [694, 299] width 1389 height 598
click at [986, 398] on span "Cancel" at bounding box center [994, 405] width 39 height 20
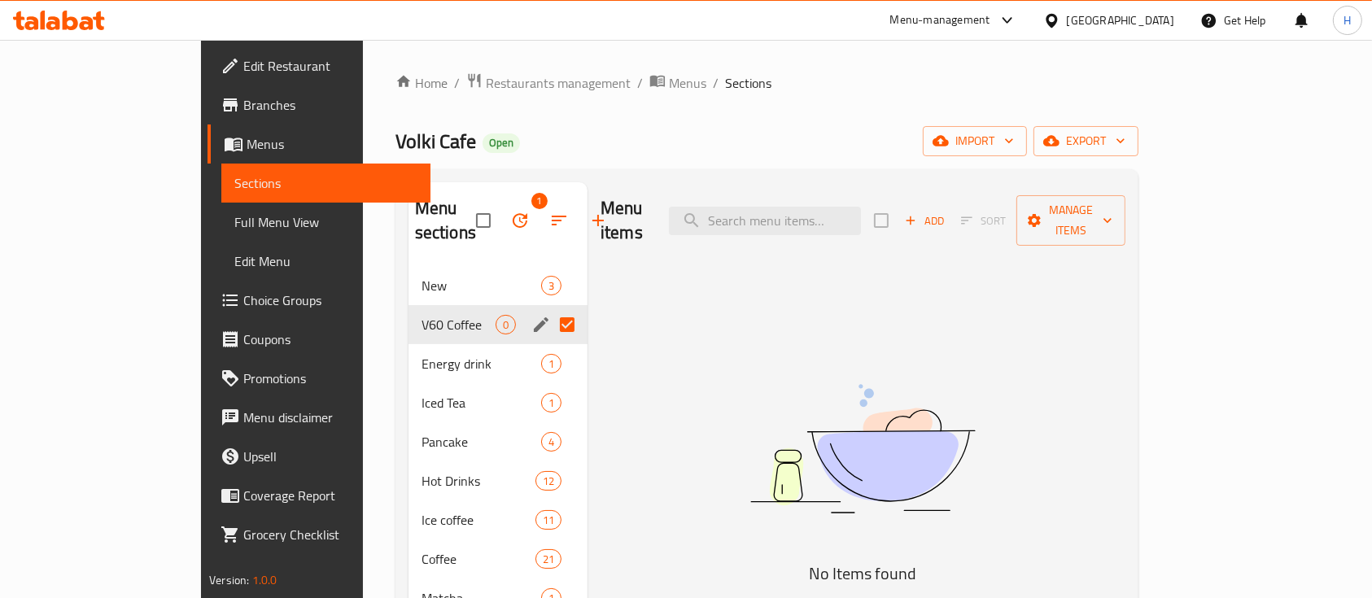
click at [550, 308] on input "Menu sections" at bounding box center [567, 325] width 34 height 34
checkbox input "false"
click at [531, 315] on icon "edit" at bounding box center [541, 325] width 20 height 20
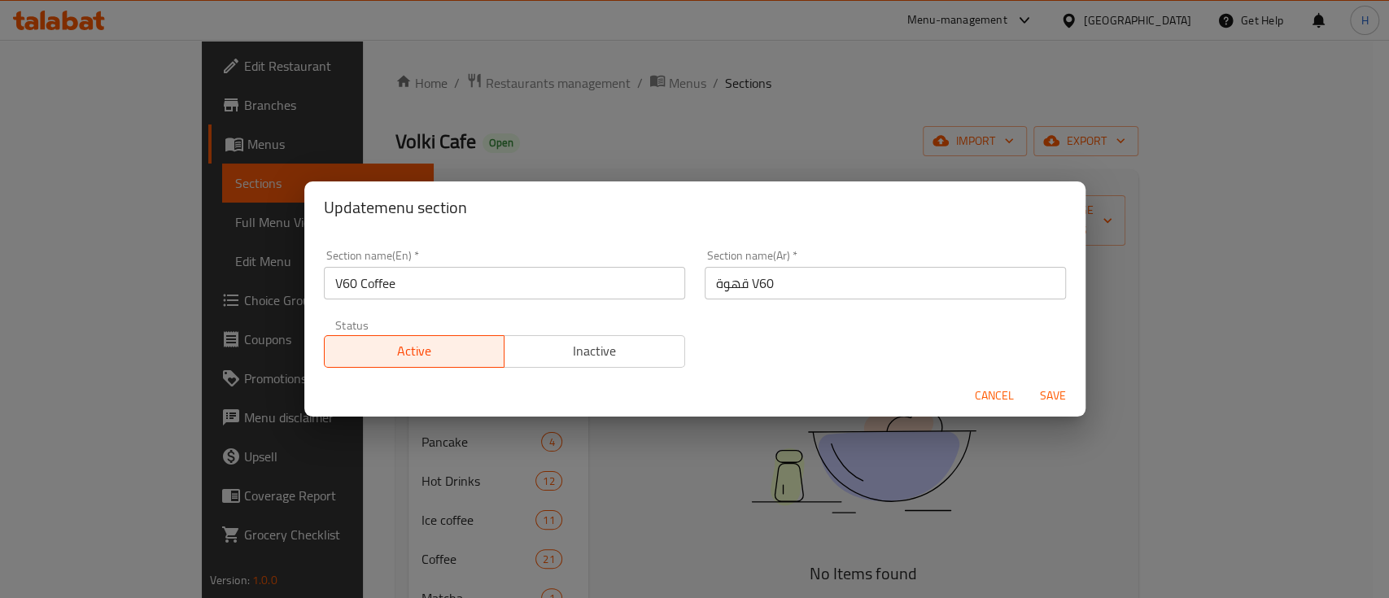
click at [615, 332] on div "Active Inactive" at bounding box center [504, 343] width 361 height 49
click at [619, 356] on span "Inactive" at bounding box center [595, 351] width 168 height 24
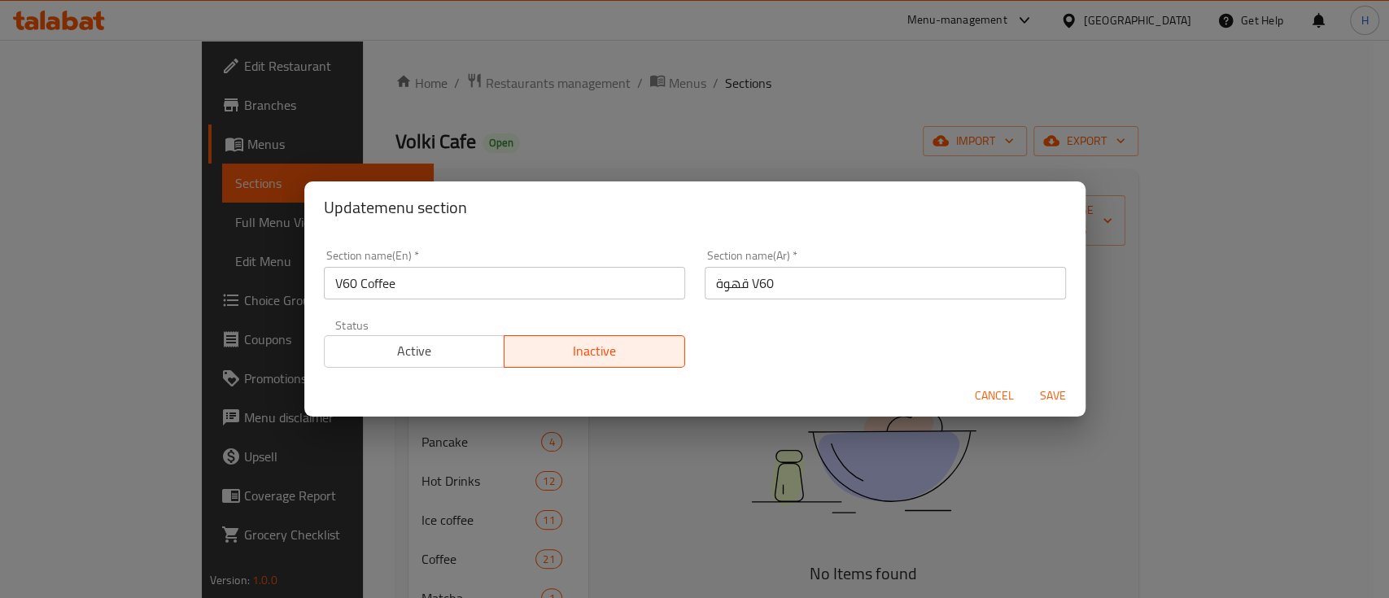
click at [1056, 393] on span "Save" at bounding box center [1052, 396] width 39 height 20
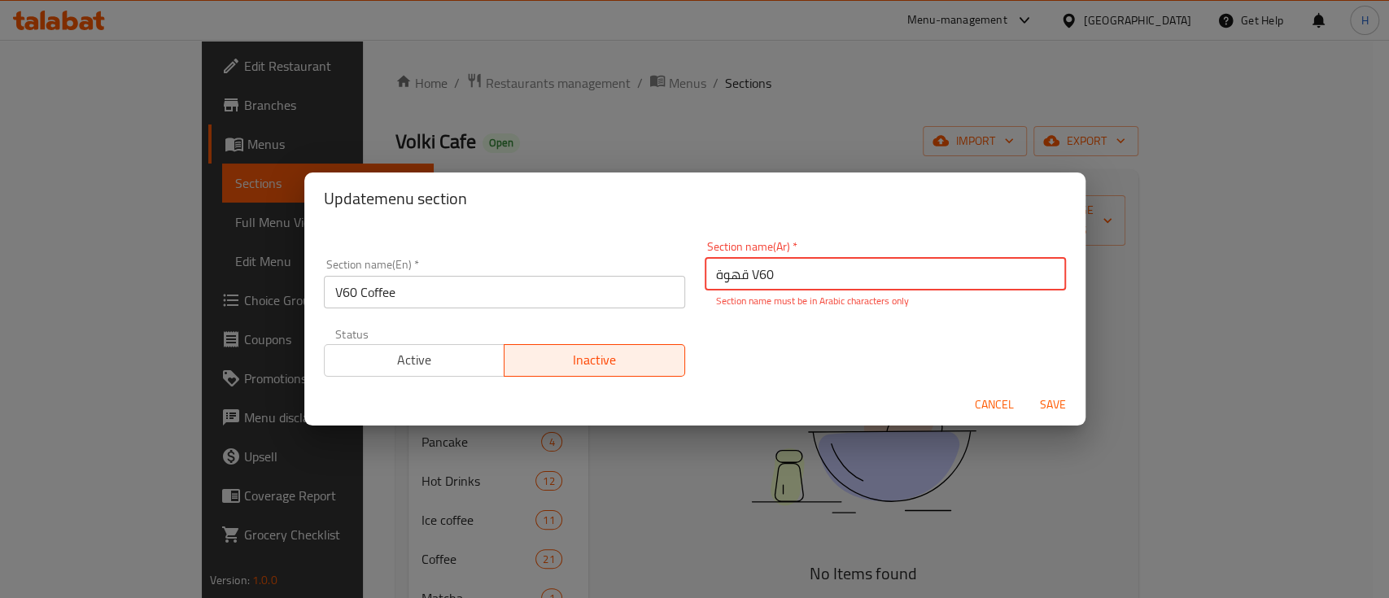
click at [761, 276] on input "قهوة V60" at bounding box center [885, 274] width 361 height 33
drag, startPoint x: 769, startPoint y: 275, endPoint x: 742, endPoint y: 277, distance: 26.9
click at [742, 277] on input "قهوة V60" at bounding box center [885, 274] width 361 height 33
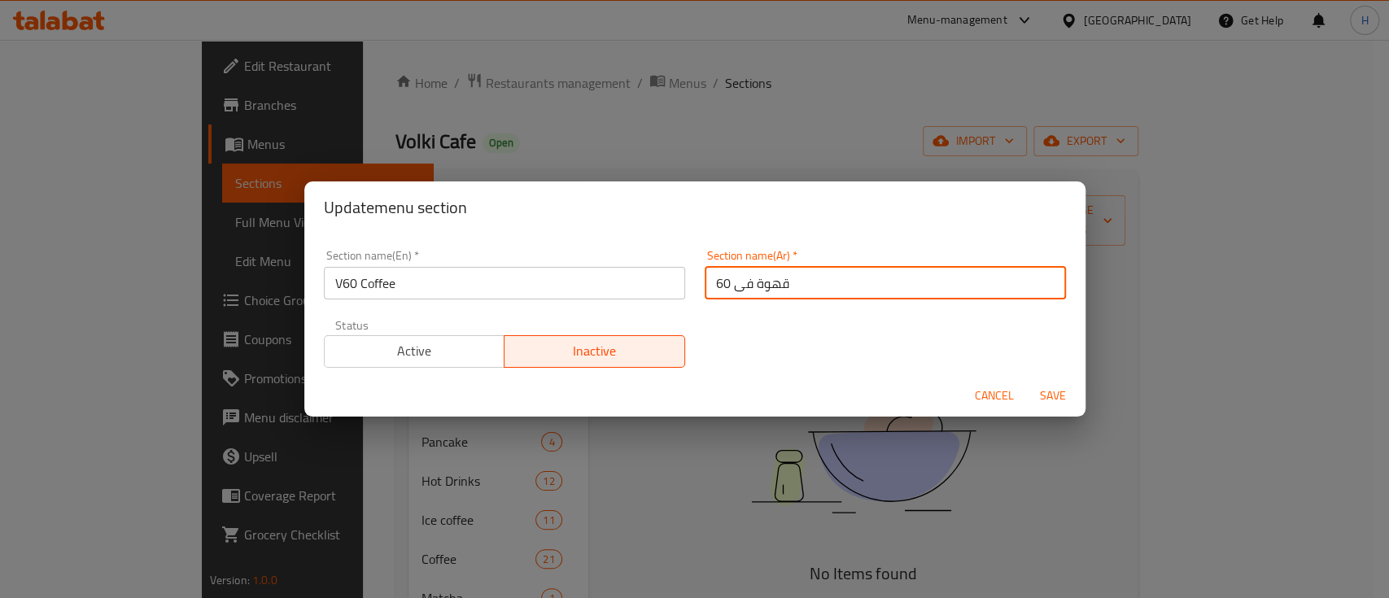
type input "قهوة فى 60"
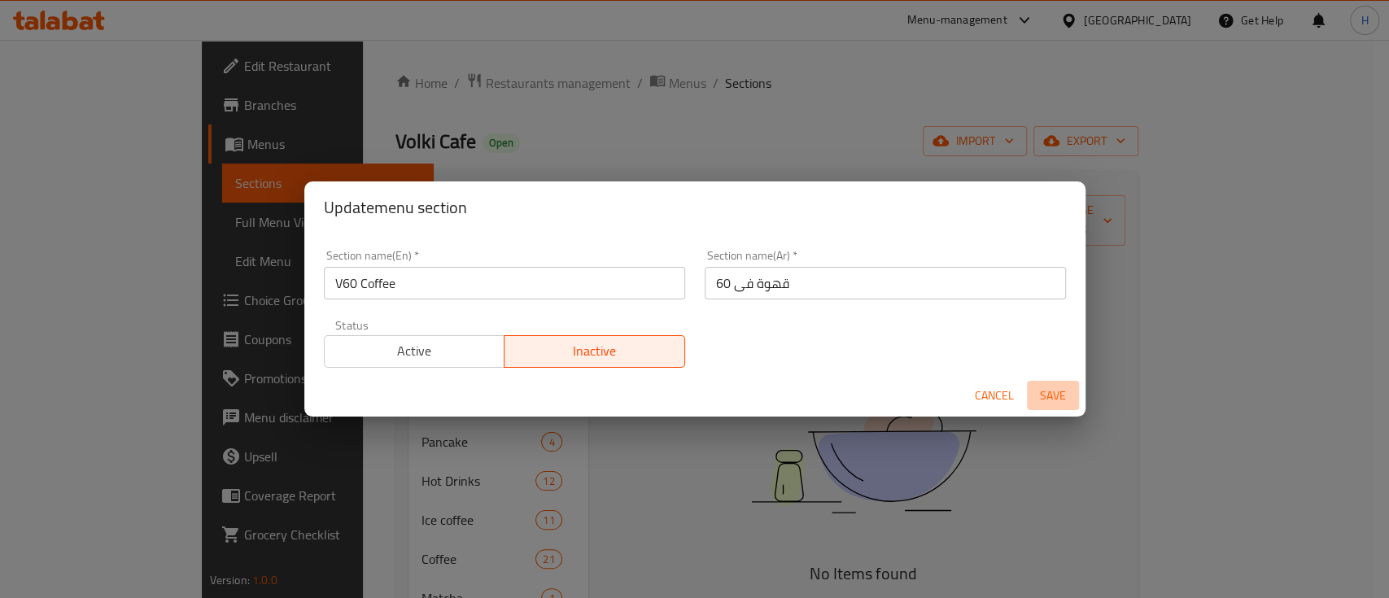
click at [1038, 394] on span "Save" at bounding box center [1052, 396] width 39 height 20
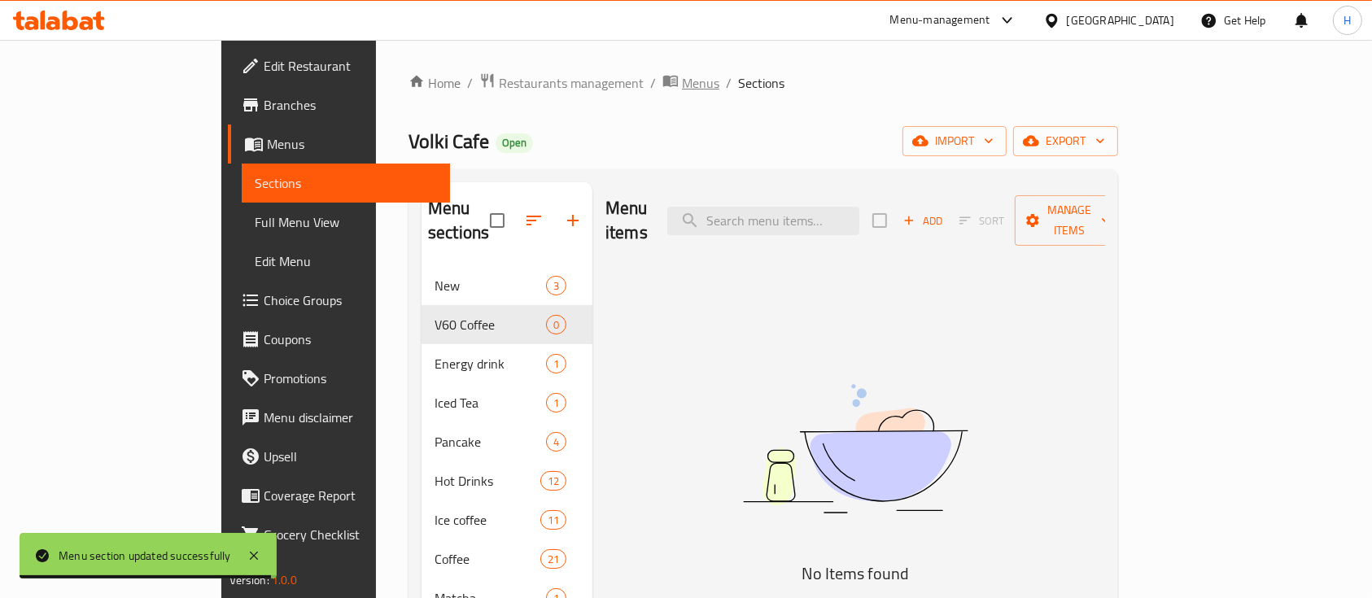
click at [682, 84] on span "Menus" at bounding box center [700, 83] width 37 height 20
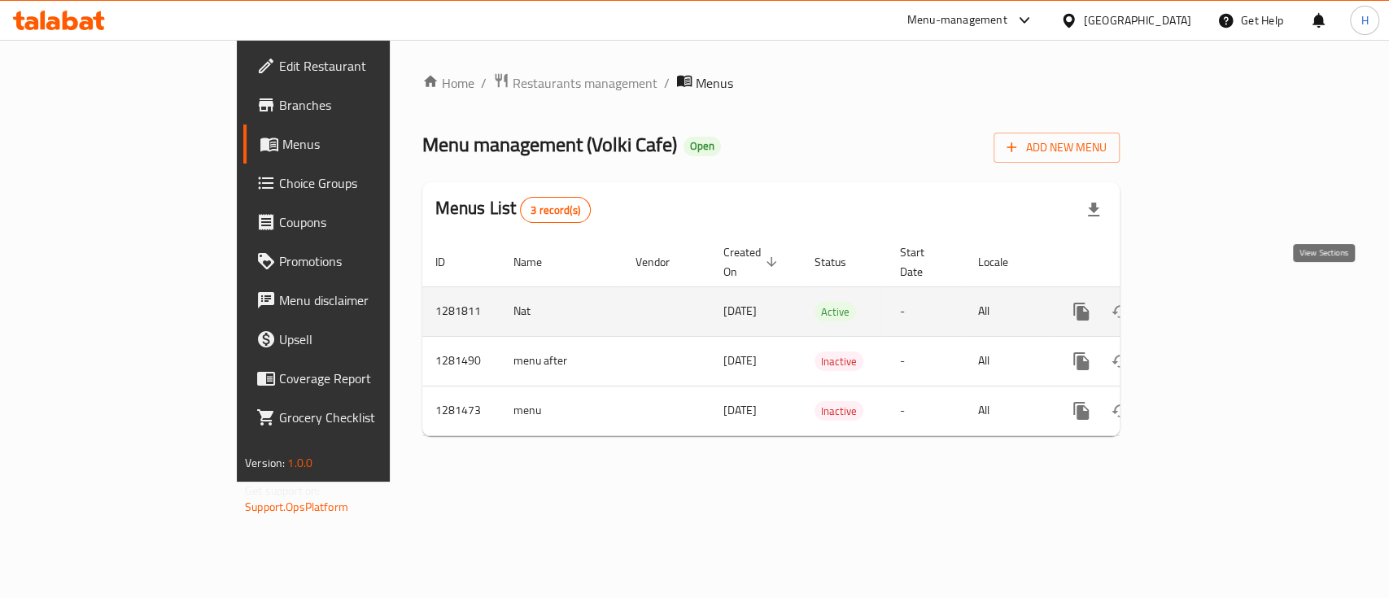
click at [1208, 302] on icon "enhanced table" at bounding box center [1199, 312] width 20 height 20
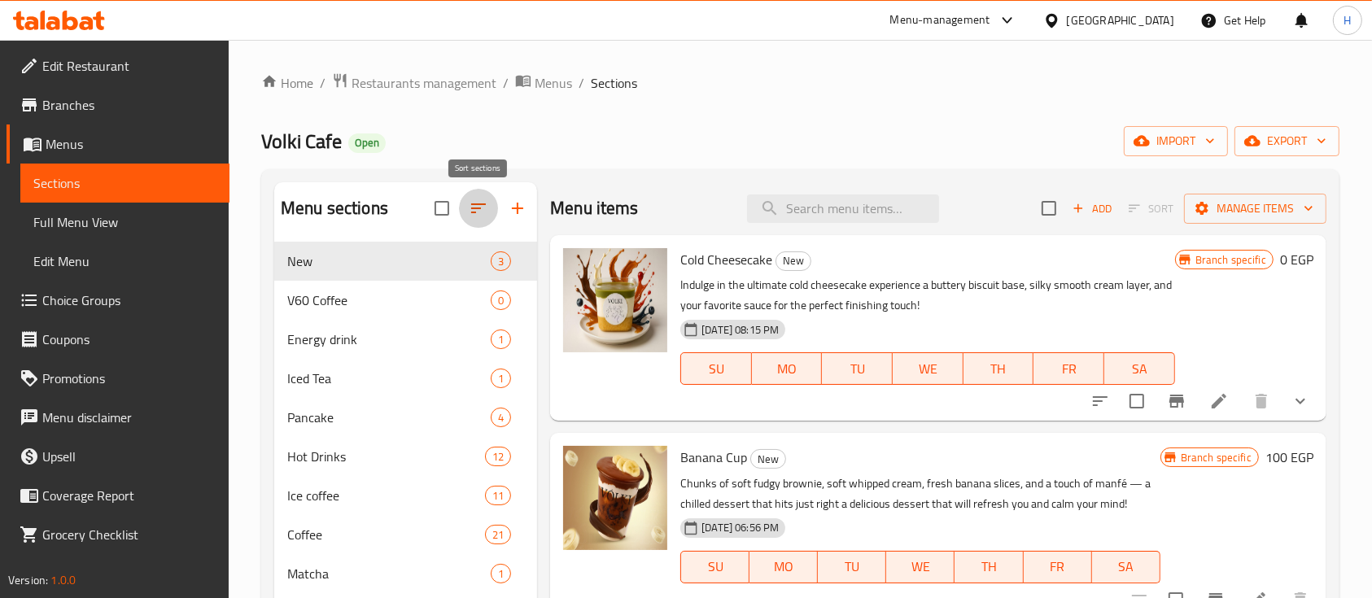
click at [474, 216] on icon "button" at bounding box center [479, 209] width 20 height 20
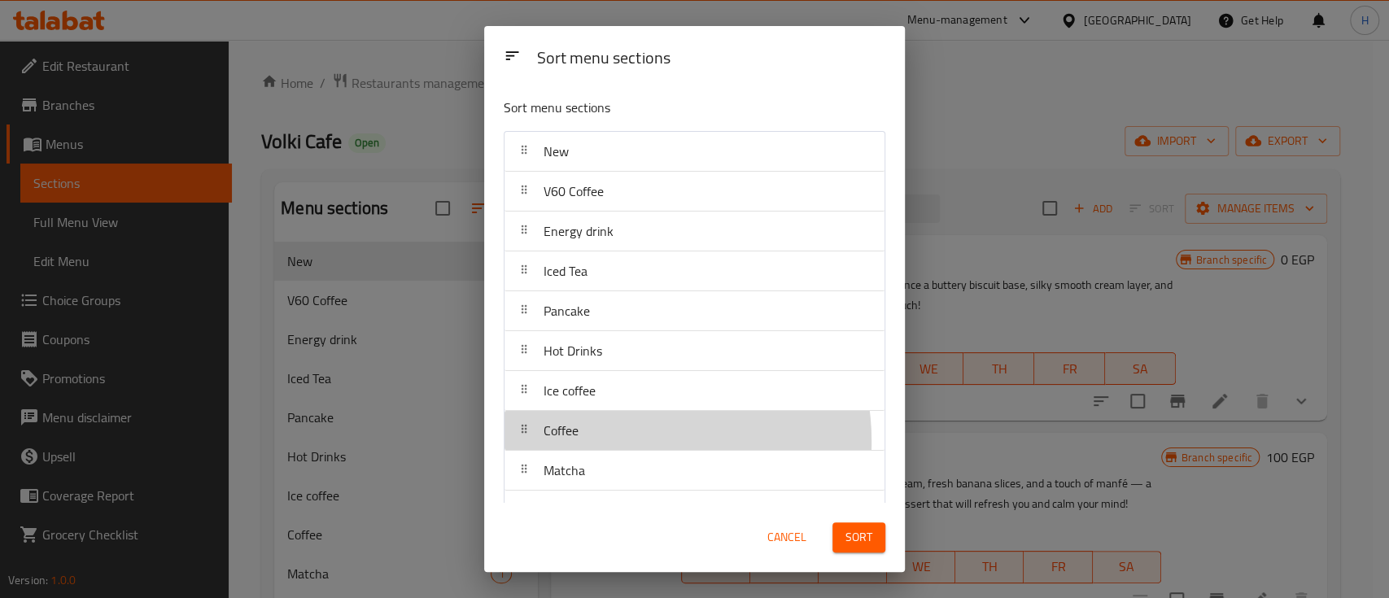
scroll to position [2, 0]
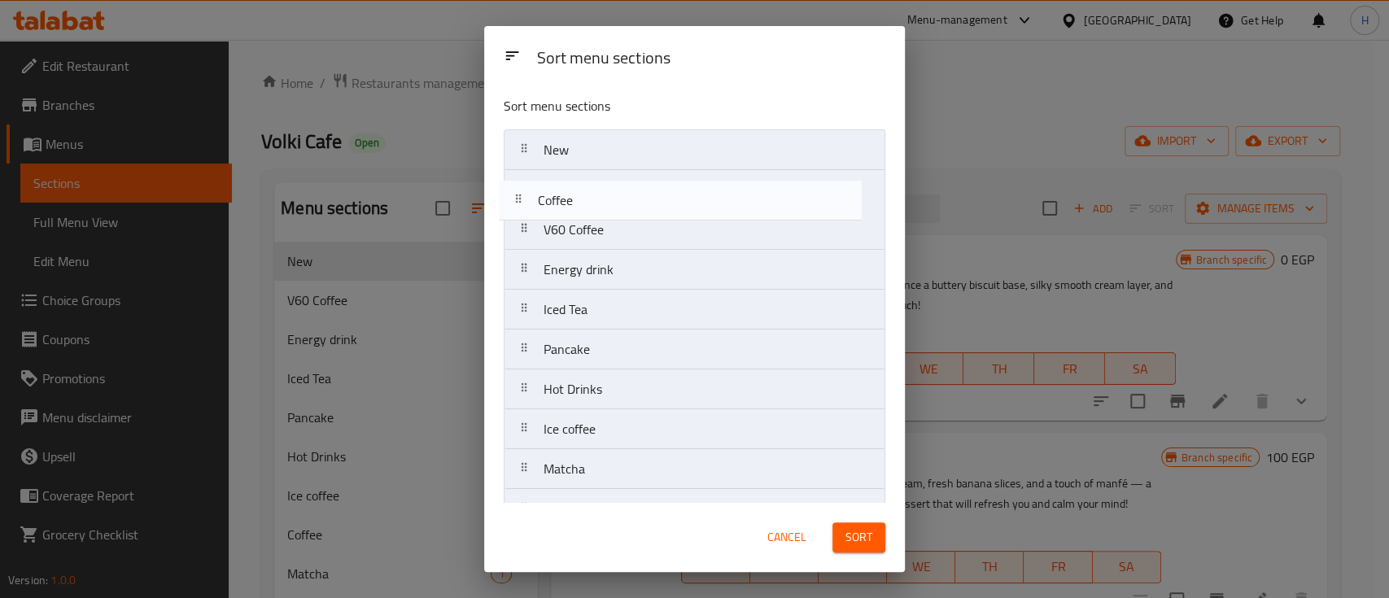
drag, startPoint x: 638, startPoint y: 440, endPoint x: 632, endPoint y: 205, distance: 235.2
click at [632, 205] on nav "New V60 Coffee Energy drink Iced Tea Pancake Hot Drinks Ice coffee Coffee Match…" at bounding box center [695, 548] width 382 height 839
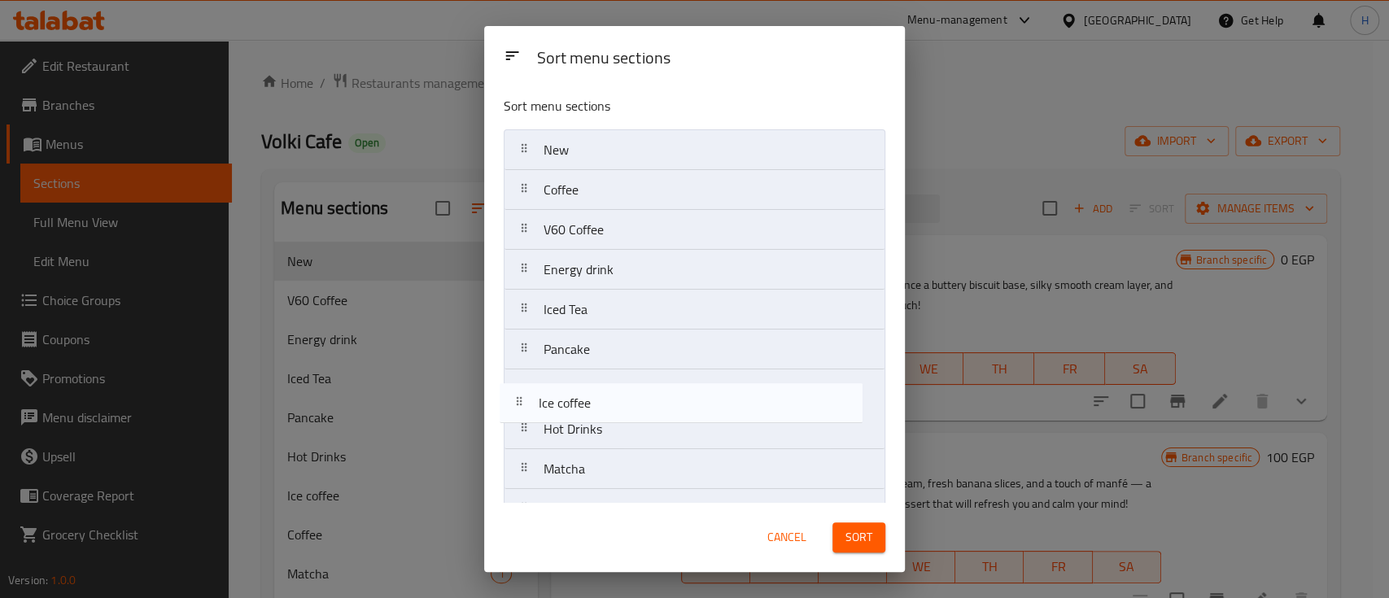
scroll to position [5, 0]
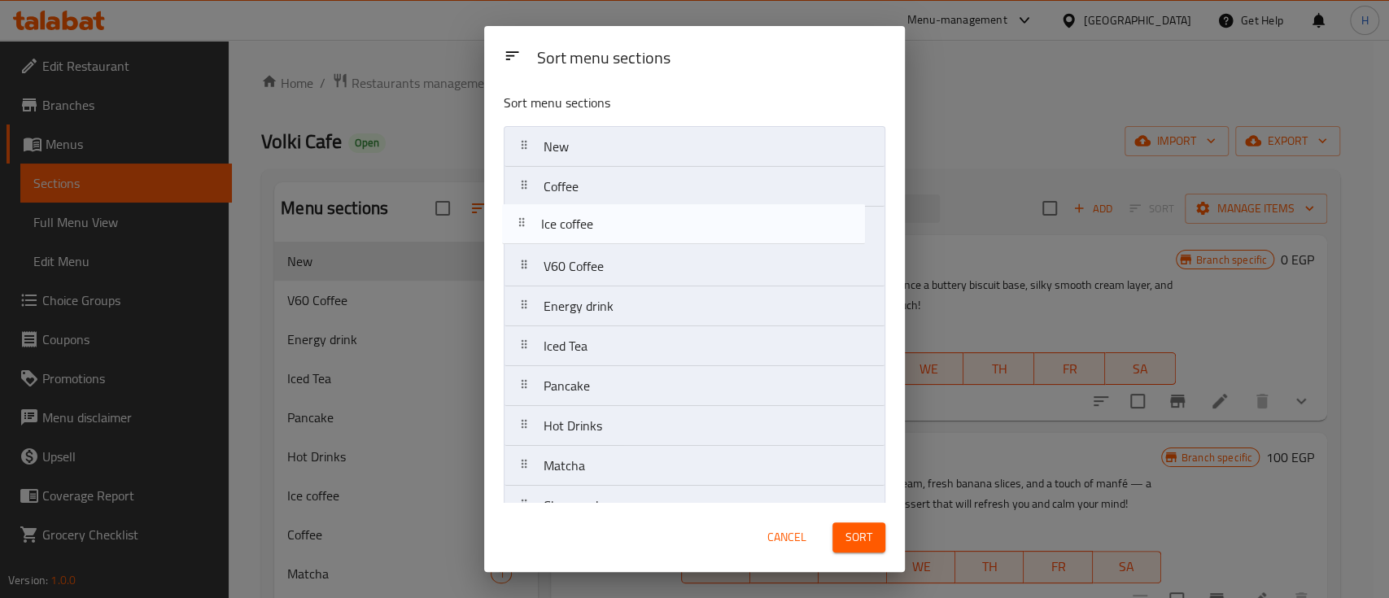
drag, startPoint x: 610, startPoint y: 435, endPoint x: 607, endPoint y: 221, distance: 214.0
click at [607, 221] on nav "New Coffee V60 Coffee Energy drink Iced Tea Pancake Hot Drinks Ice coffee Match…" at bounding box center [695, 545] width 382 height 839
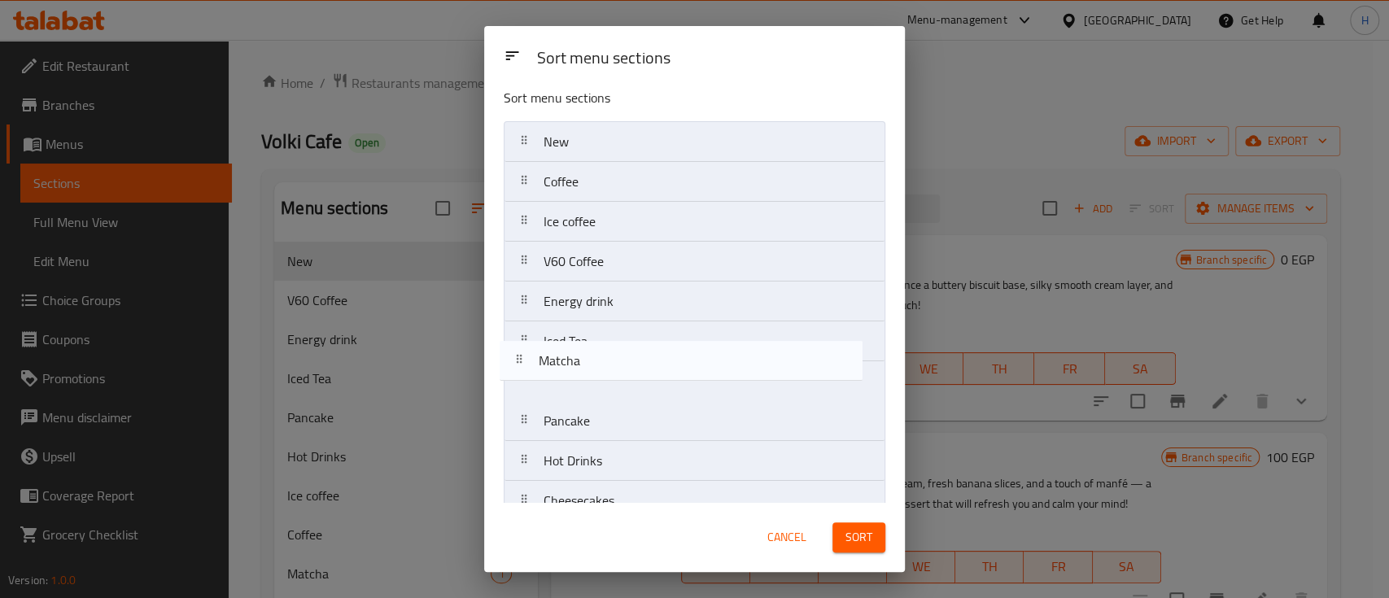
scroll to position [10, 0]
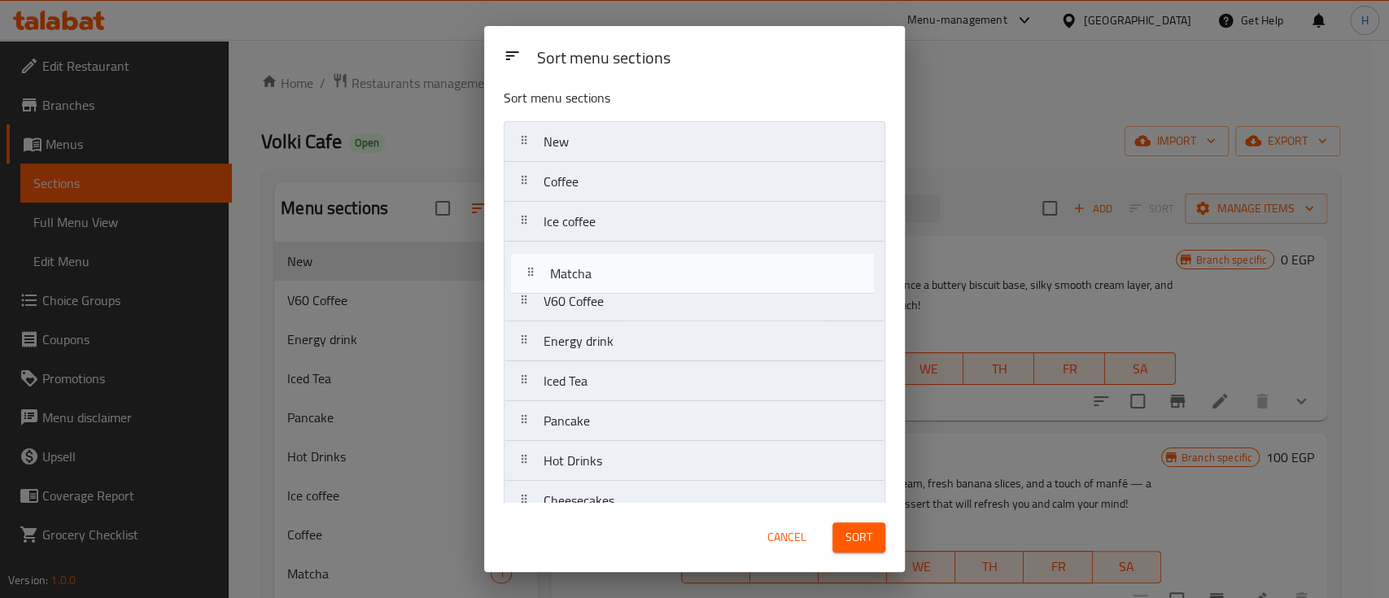
drag, startPoint x: 619, startPoint y: 466, endPoint x: 623, endPoint y: 268, distance: 198.6
click at [623, 268] on nav "New Coffee Ice coffee V60 Coffee Energy drink Iced Tea Pancake Hot Drinks Match…" at bounding box center [695, 540] width 382 height 839
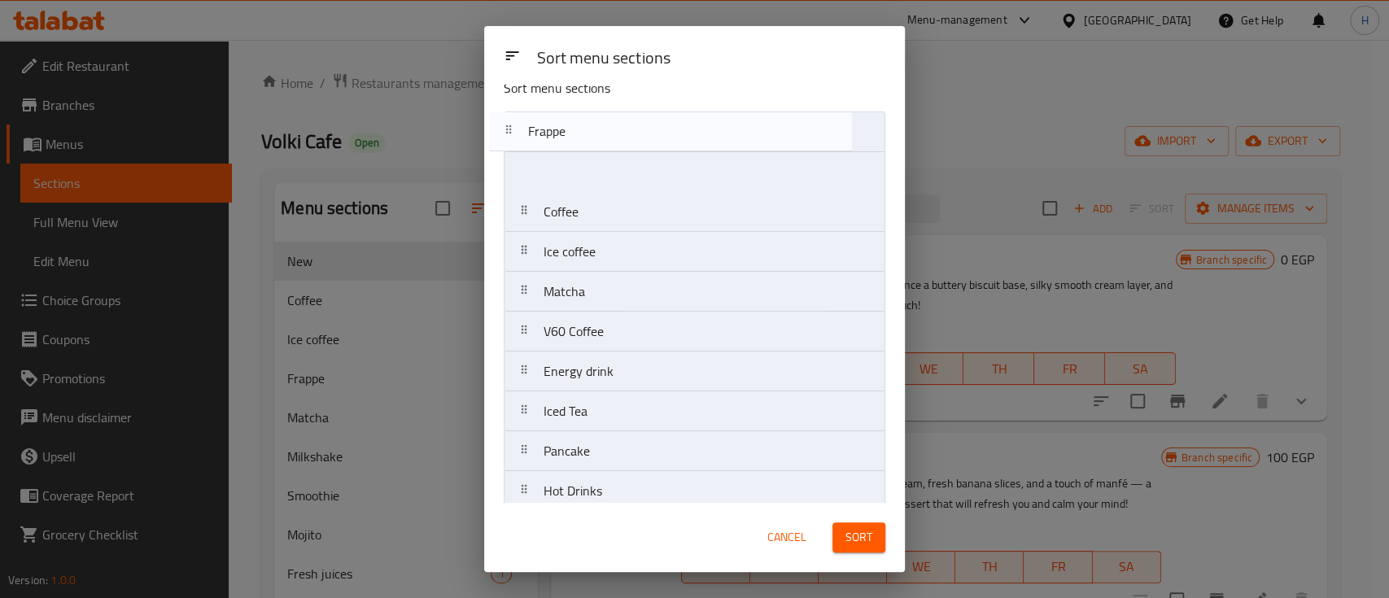
scroll to position [20, 0]
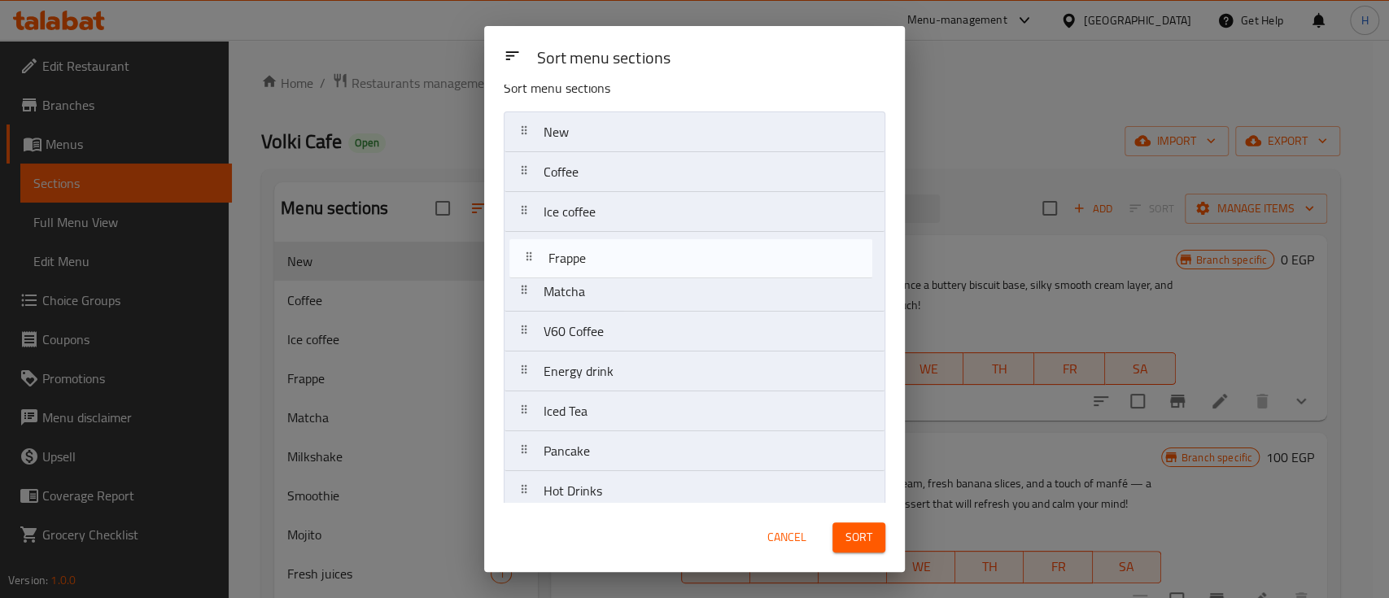
drag, startPoint x: 649, startPoint y: 375, endPoint x: 646, endPoint y: 281, distance: 94.4
click at [649, 281] on nav "New Coffee Ice coffee Matcha V60 Coffee Energy drink Iced Tea Pancake Hot Drink…" at bounding box center [695, 530] width 382 height 839
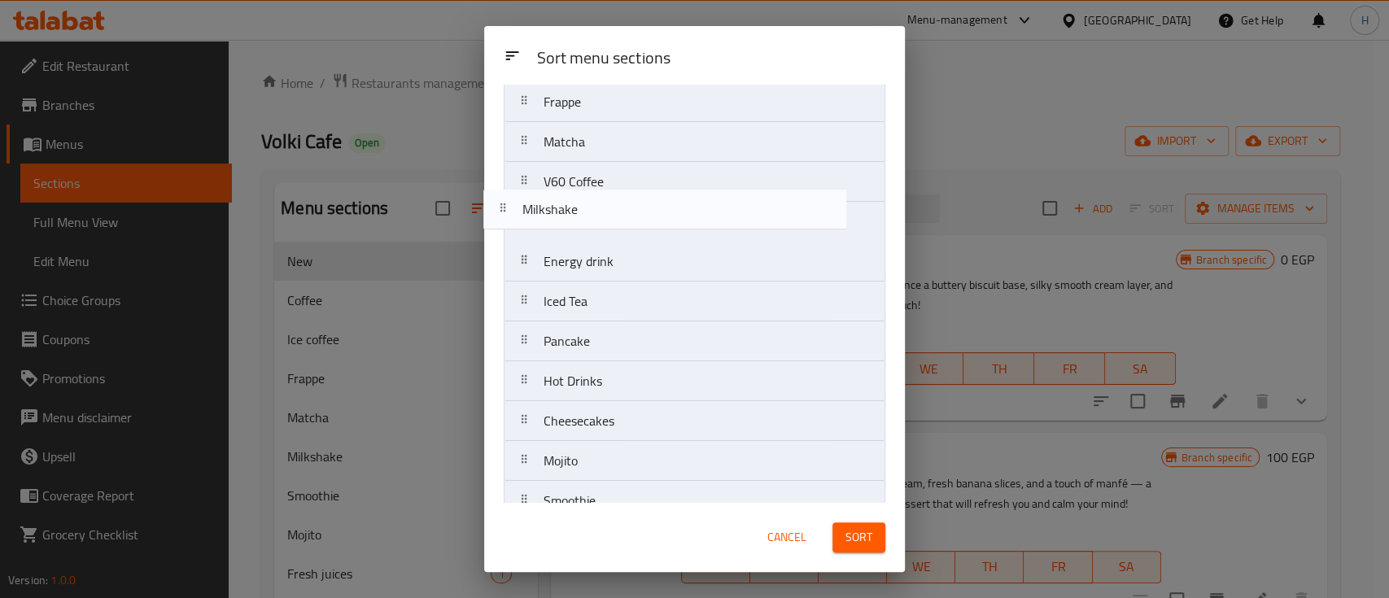
scroll to position [163, 0]
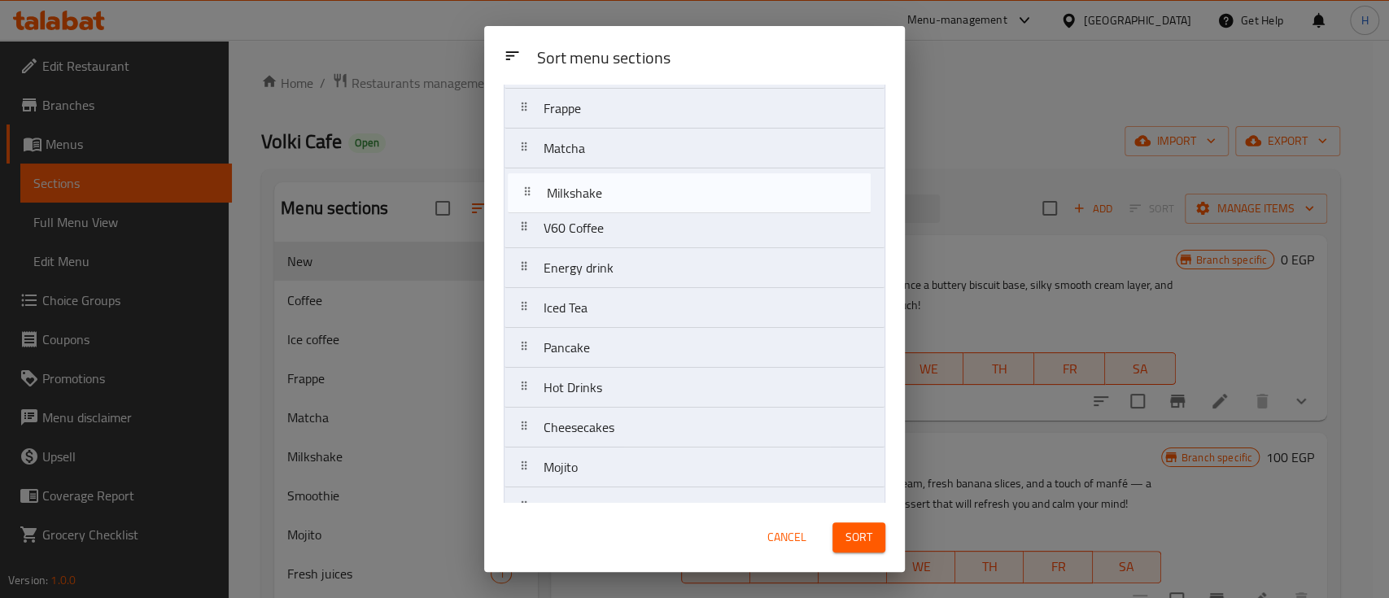
drag, startPoint x: 673, startPoint y: 367, endPoint x: 677, endPoint y: 188, distance: 179.1
click at [677, 188] on nav "New Coffee Ice coffee Frappe Matcha V60 Coffee Energy drink Iced Tea Pancake Ho…" at bounding box center [695, 387] width 382 height 839
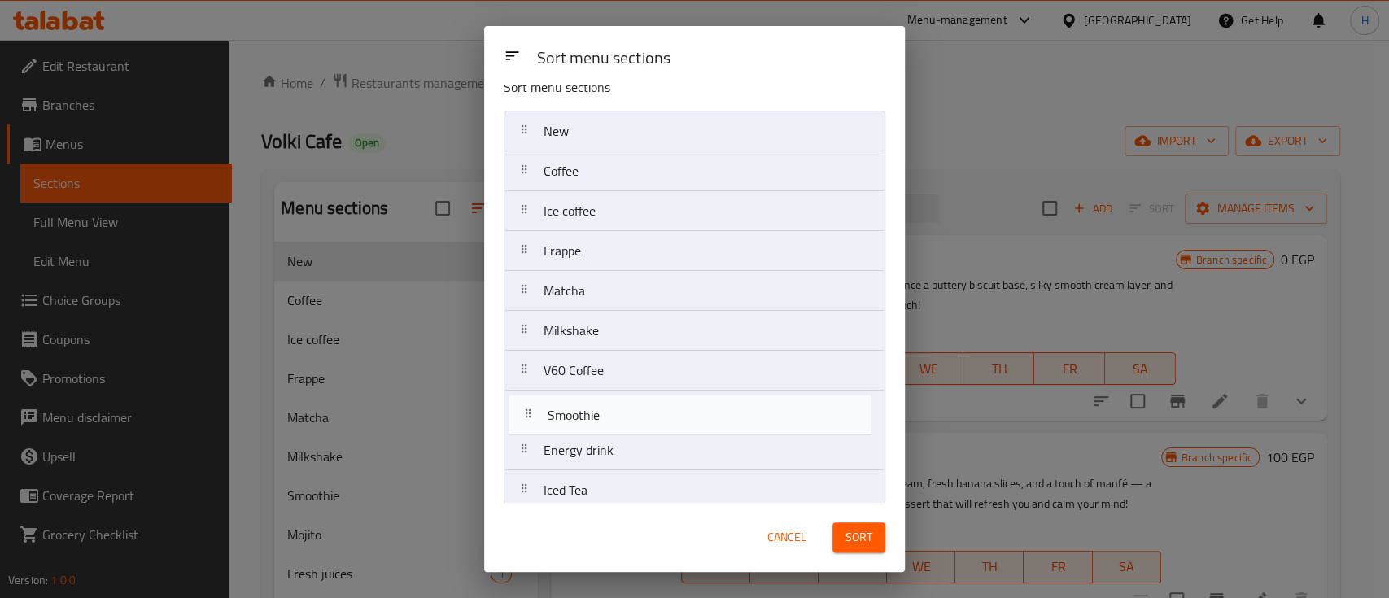
scroll to position [27, 0]
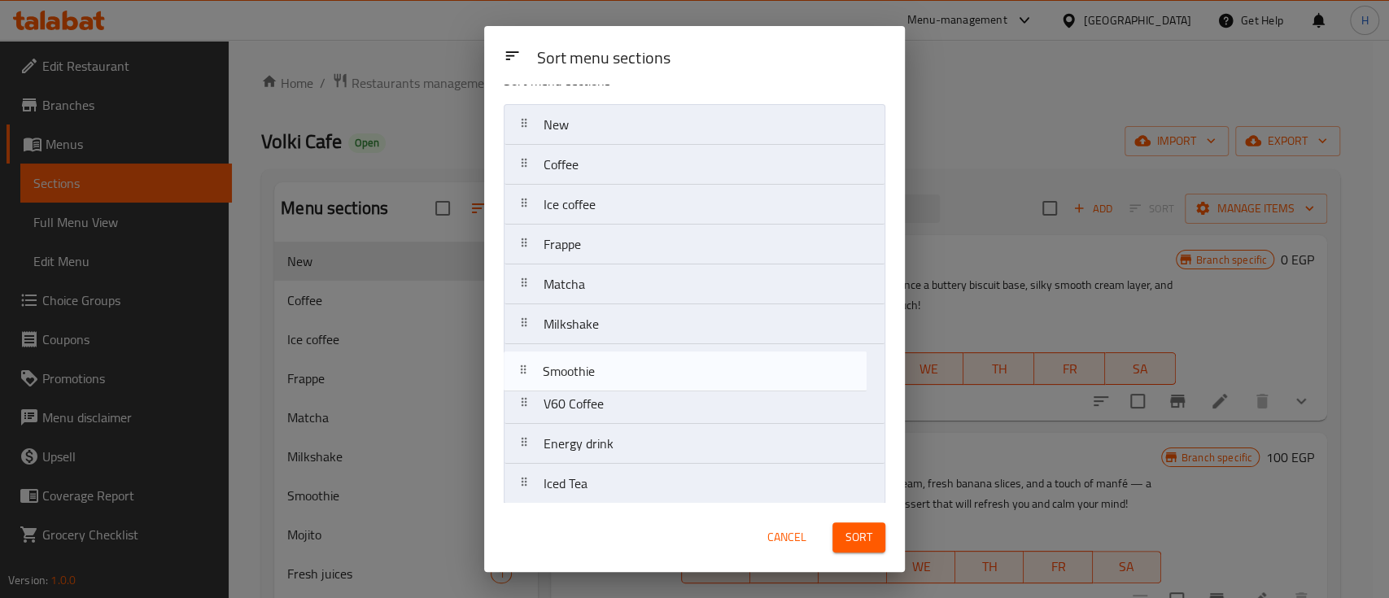
drag, startPoint x: 631, startPoint y: 199, endPoint x: 633, endPoint y: 365, distance: 166.0
click at [633, 365] on nav "New Coffee Ice coffee Frappe Matcha Milkshake V60 Coffee Energy drink Iced Tea …" at bounding box center [695, 523] width 382 height 839
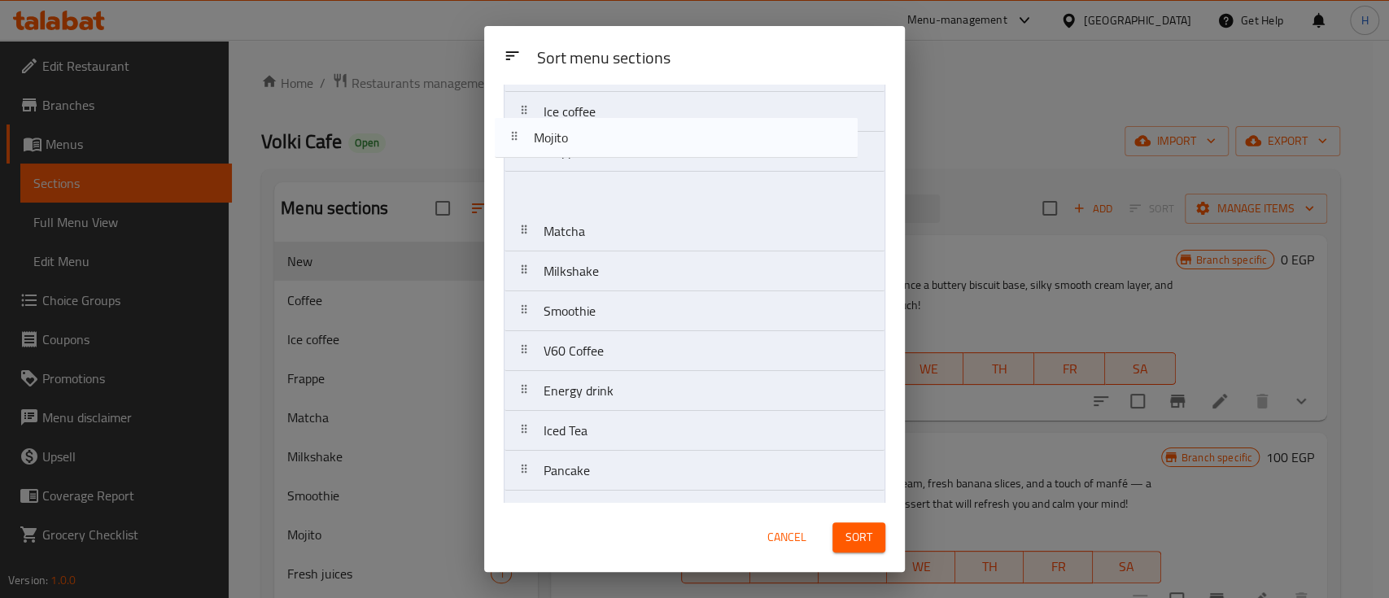
scroll to position [117, 0]
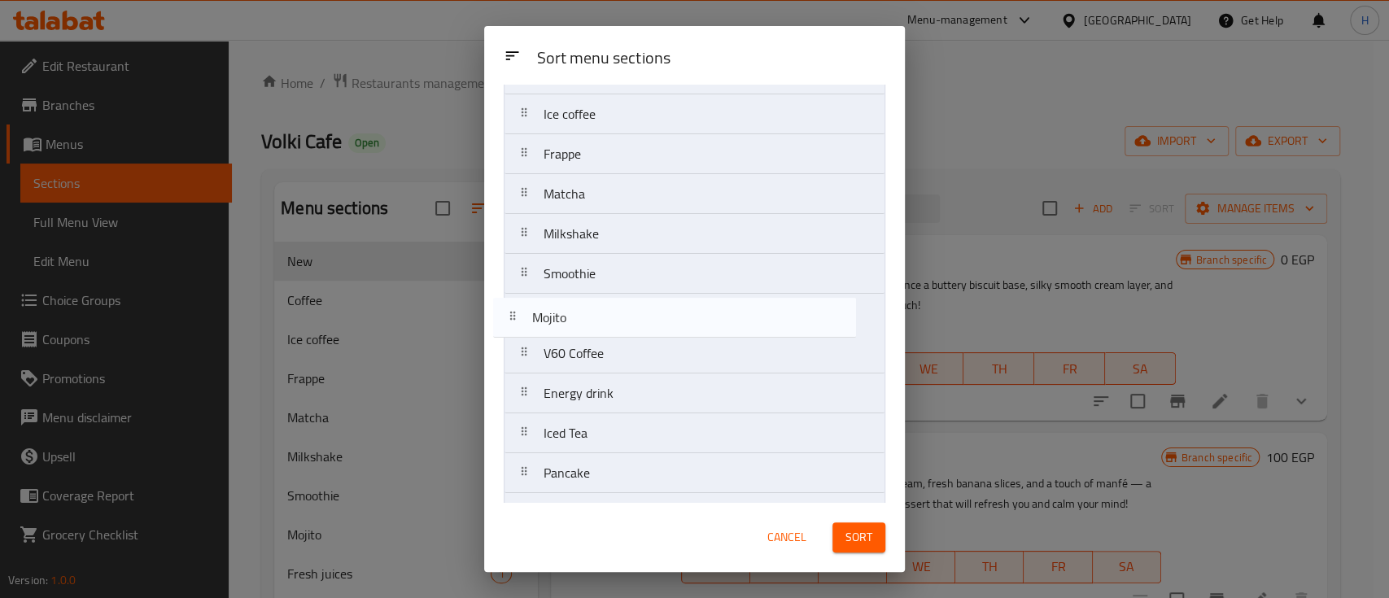
drag, startPoint x: 640, startPoint y: 333, endPoint x: 631, endPoint y: 318, distance: 17.6
click at [627, 324] on nav "New Coffee Ice coffee Frappe Matcha Milkshake Smoothie V60 Coffee Energy drink …" at bounding box center [695, 433] width 382 height 839
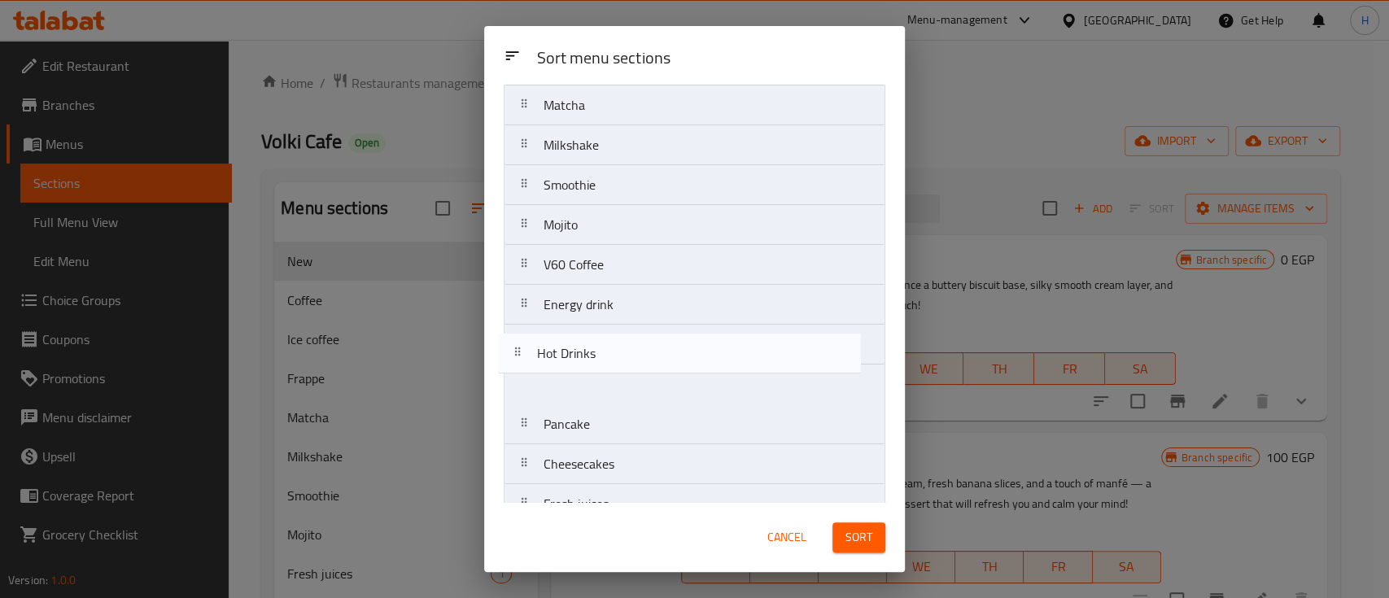
scroll to position [216, 0]
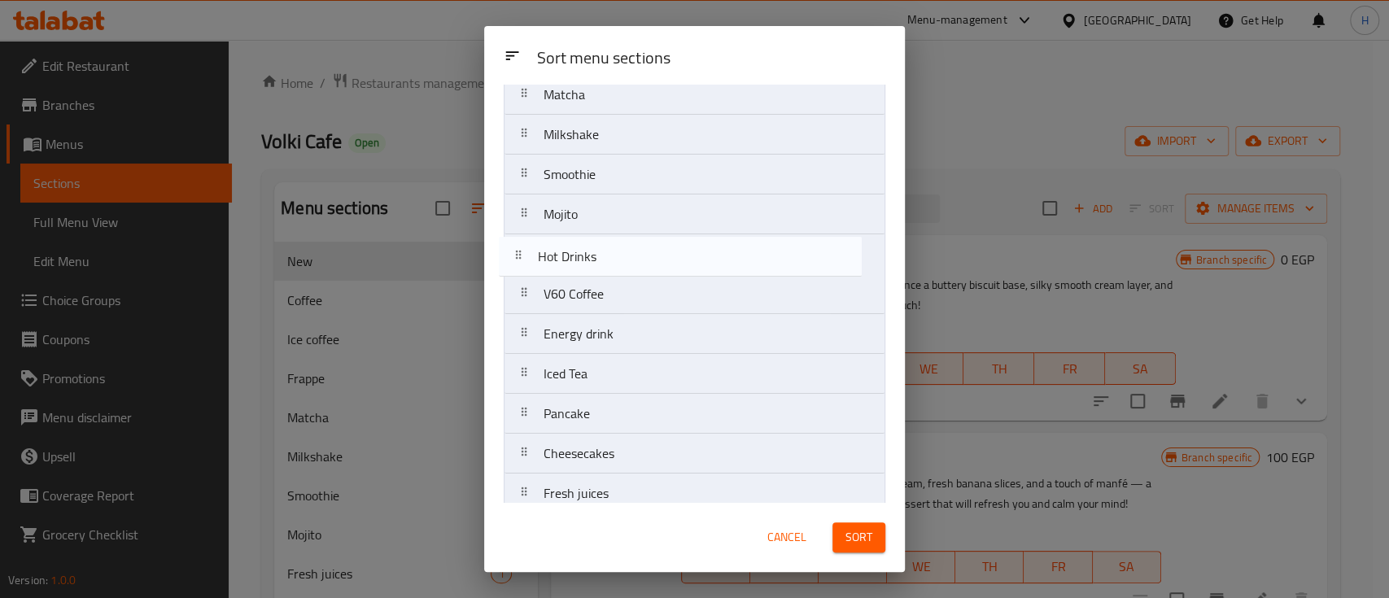
drag, startPoint x: 645, startPoint y: 483, endPoint x: 639, endPoint y: 252, distance: 230.4
click at [639, 252] on nav "New Coffee Ice coffee Frappe Matcha Milkshake Smoothie Mojito V60 Coffee Energy…" at bounding box center [695, 334] width 382 height 839
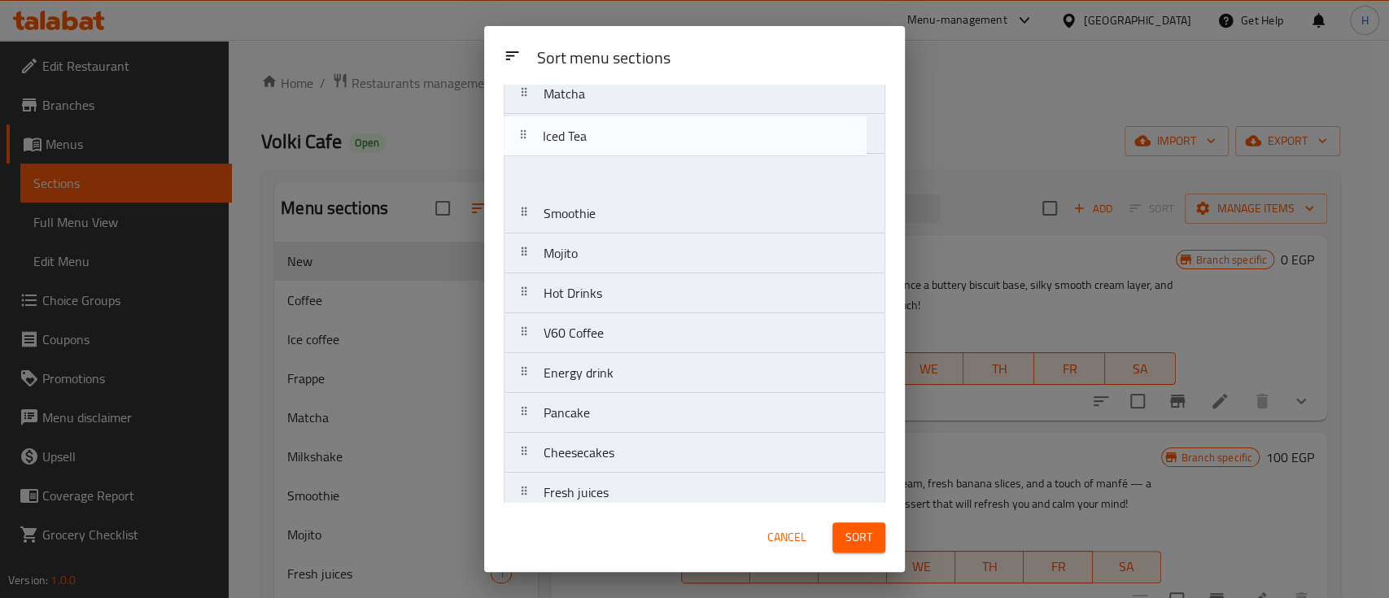
scroll to position [177, 0]
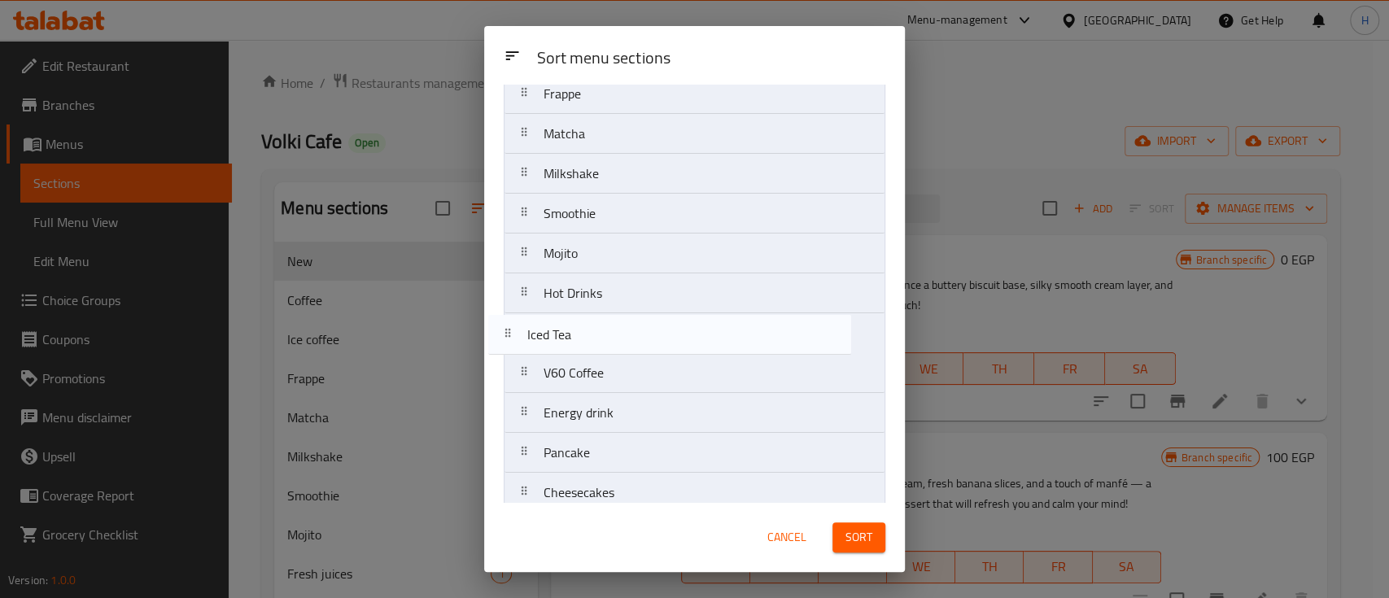
drag, startPoint x: 626, startPoint y: 269, endPoint x: 609, endPoint y: 343, distance: 75.2
click at [609, 343] on nav "New Coffee Ice coffee Frappe Matcha Milkshake Smoothie Mojito Hot Drinks V60 Co…" at bounding box center [695, 373] width 382 height 839
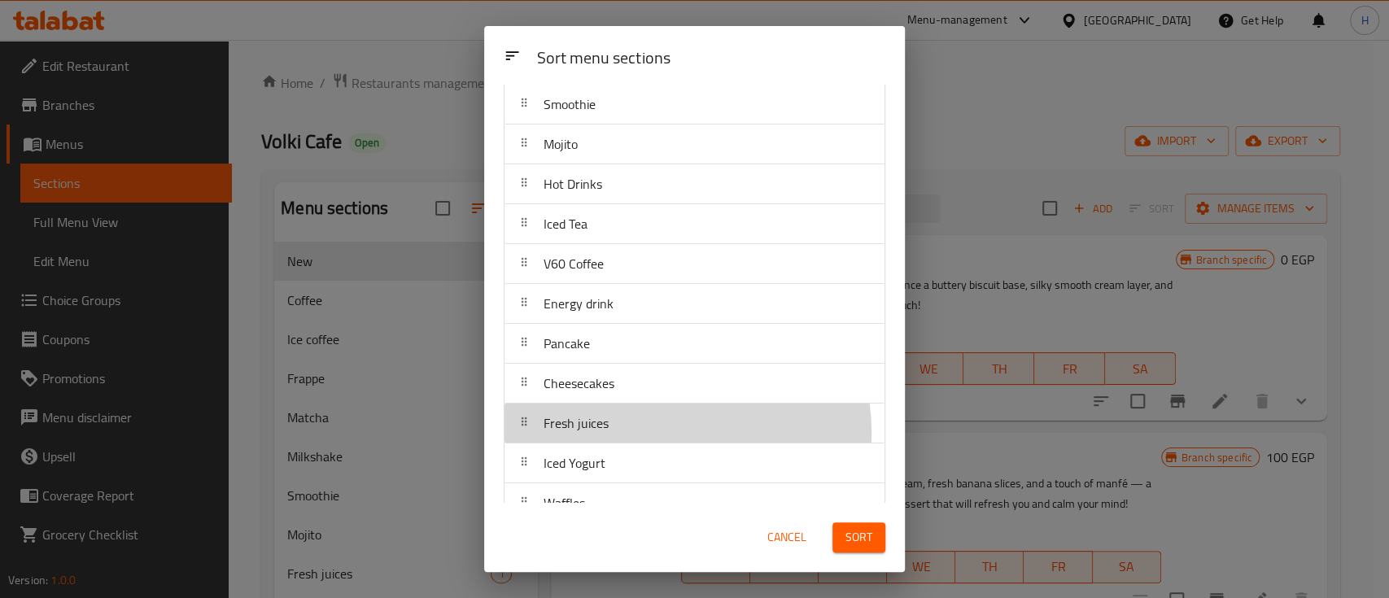
scroll to position [289, 0]
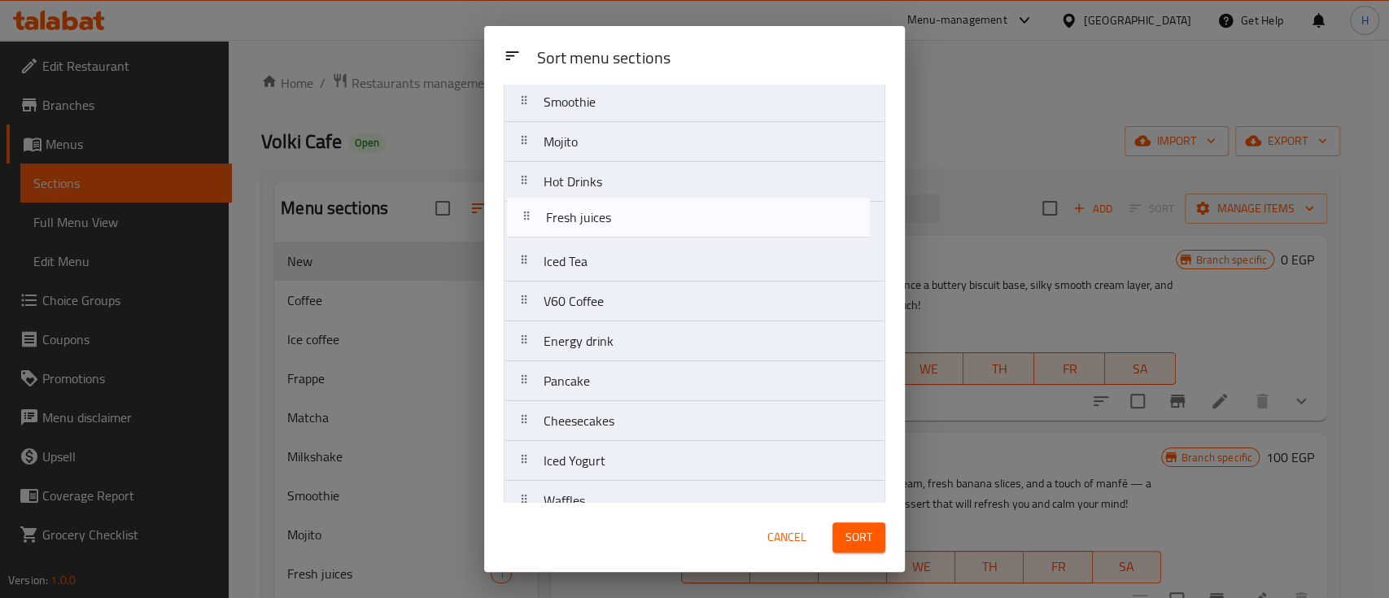
drag, startPoint x: 658, startPoint y: 431, endPoint x: 660, endPoint y: 221, distance: 209.9
click at [660, 221] on nav "New Coffee Ice coffee Frappe Matcha Milkshake Smoothie Mojito Hot Drinks Iced T…" at bounding box center [695, 261] width 382 height 839
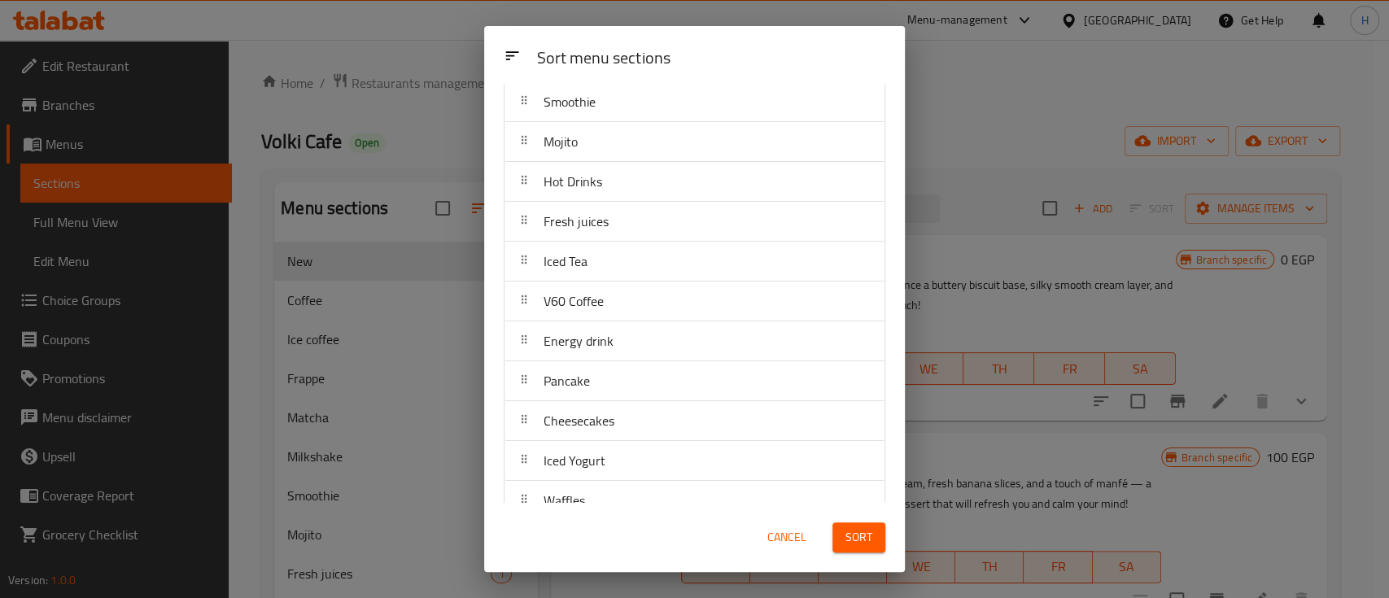
scroll to position [397, 0]
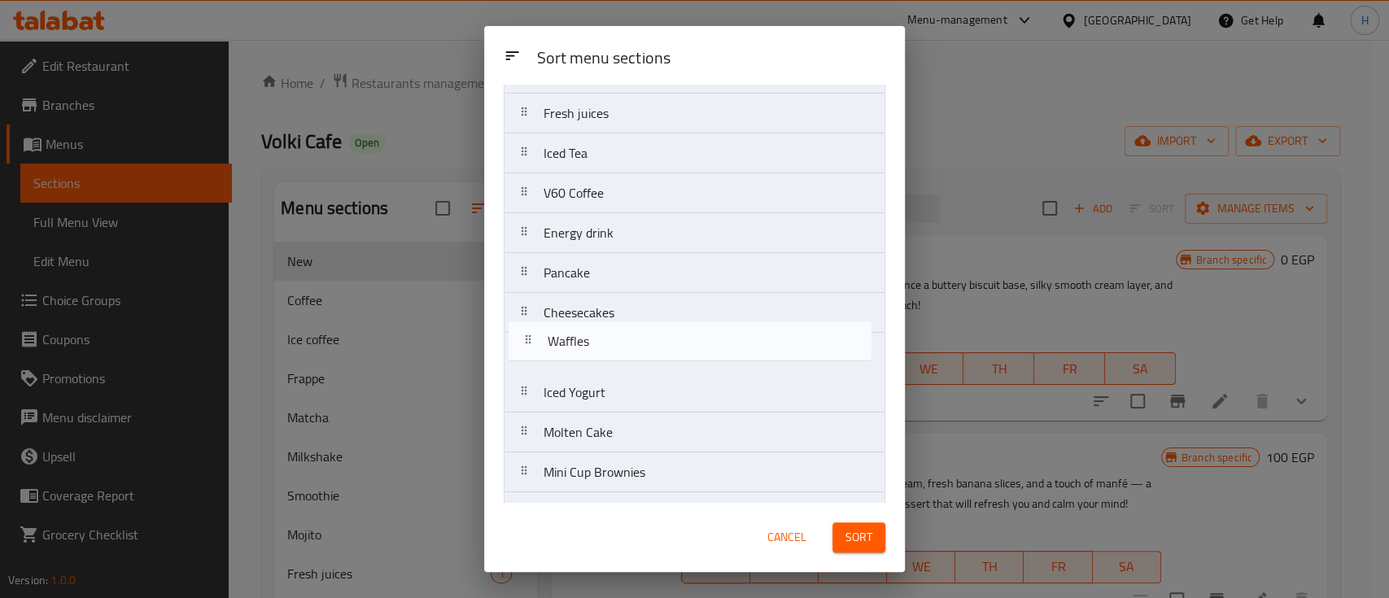
click at [666, 339] on nav "New Coffee Ice coffee Frappe Matcha Milkshake Smoothie Mojito Hot Drinks Fresh …" at bounding box center [695, 153] width 382 height 839
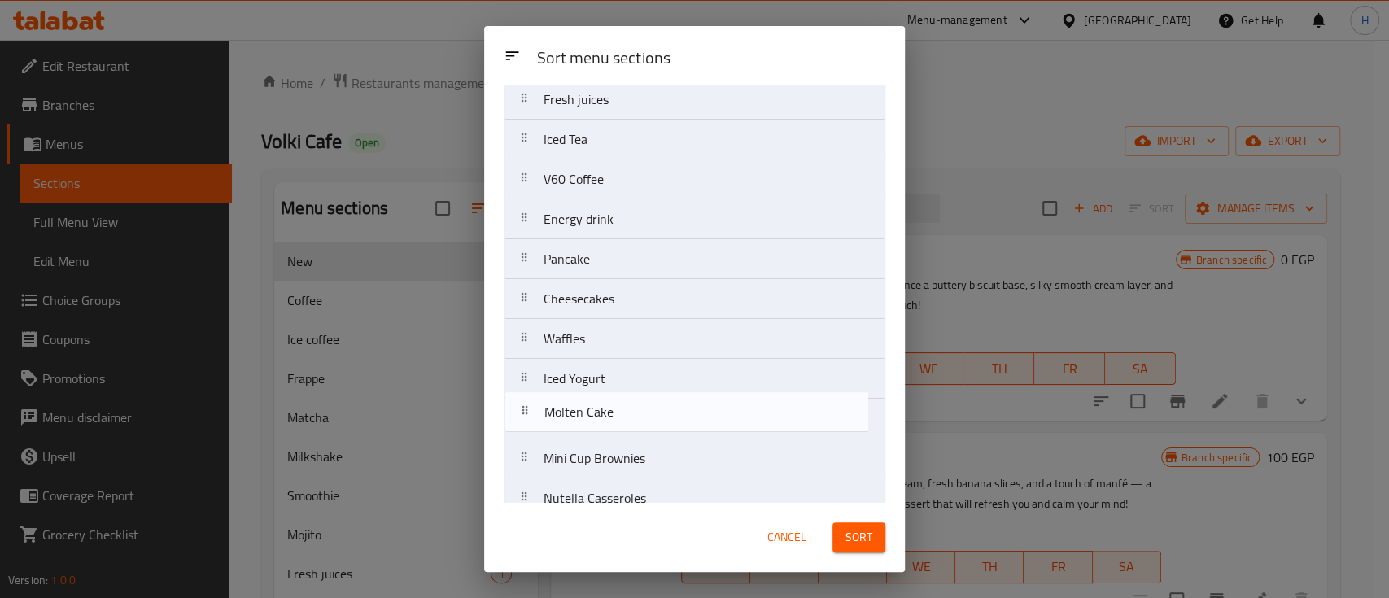
scroll to position [415, 0]
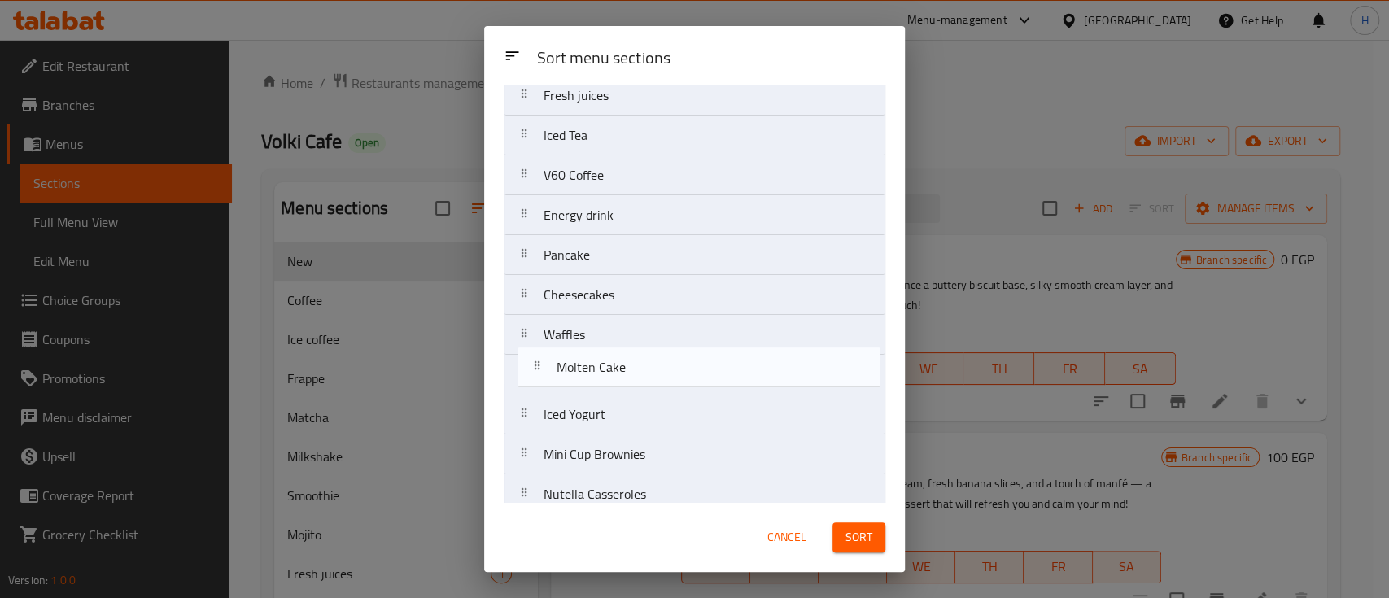
drag, startPoint x: 666, startPoint y: 434, endPoint x: 645, endPoint y: 479, distance: 50.2
click at [679, 370] on nav "New Coffee Ice coffee Frappe Matcha Milkshake Smoothie Mojito Hot Drinks Fresh …" at bounding box center [695, 135] width 382 height 839
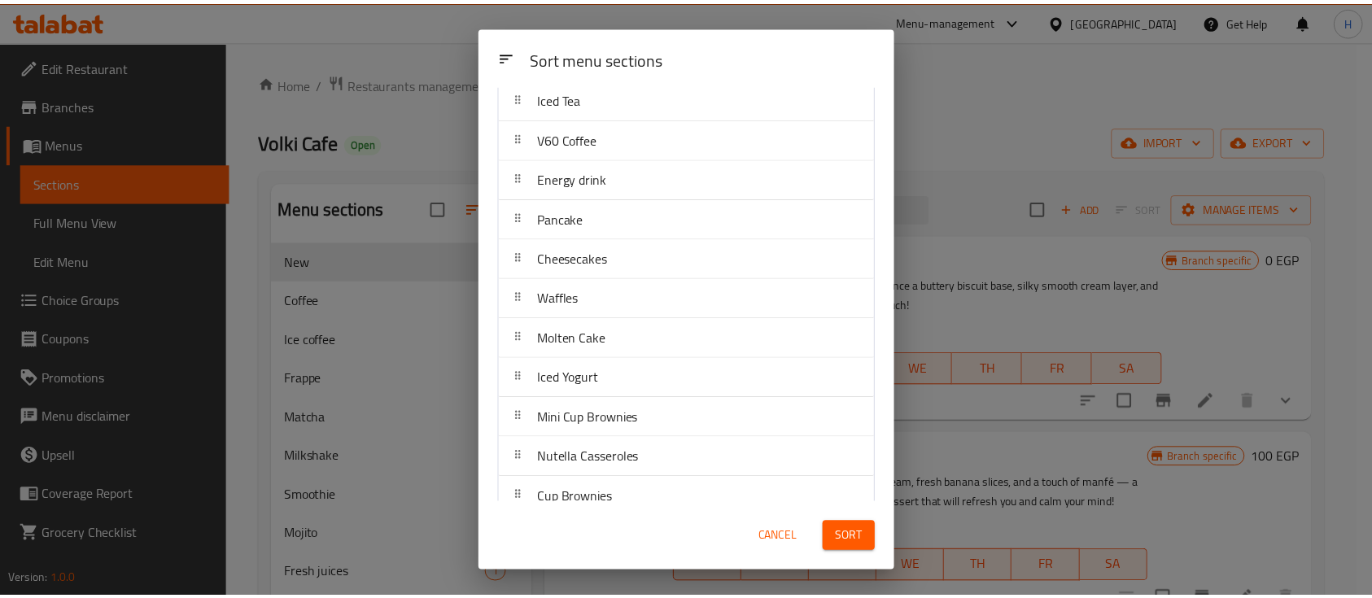
scroll to position [471, 0]
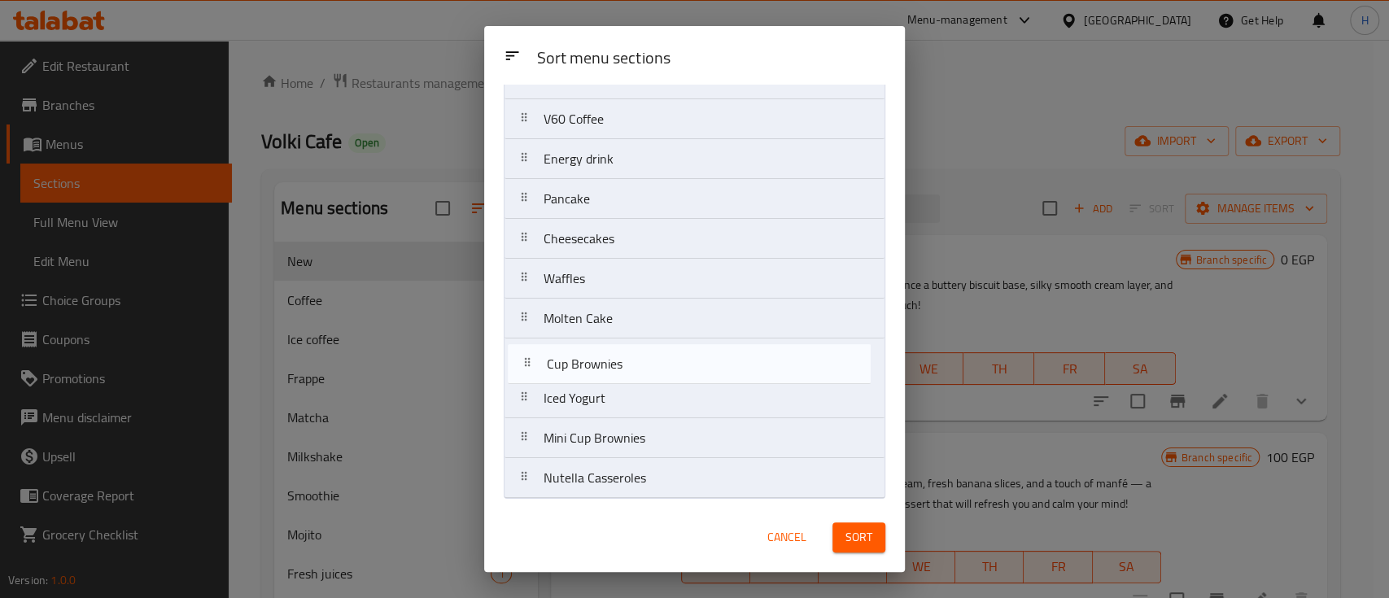
drag, startPoint x: 657, startPoint y: 485, endPoint x: 646, endPoint y: 399, distance: 87.0
click at [657, 374] on nav "New Coffee Ice coffee Frappe Matcha Milkshake Smoothie Mojito Hot Drinks Fresh …" at bounding box center [695, 79] width 382 height 839
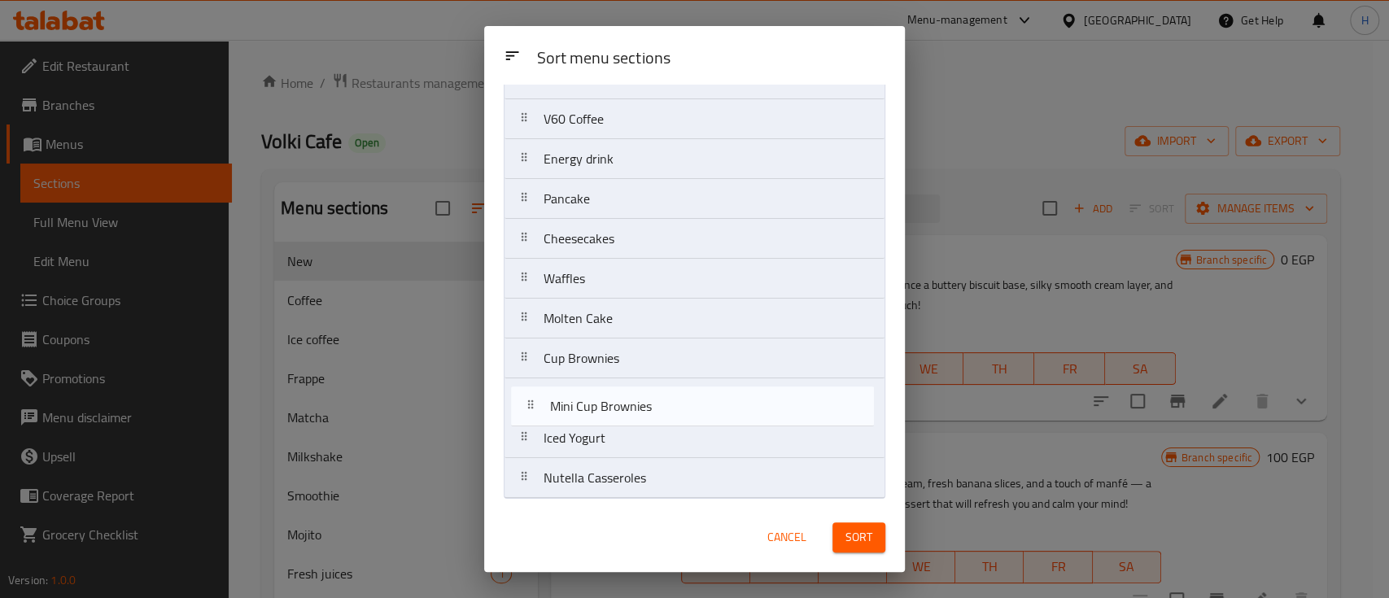
drag, startPoint x: 631, startPoint y: 435, endPoint x: 638, endPoint y: 395, distance: 39.6
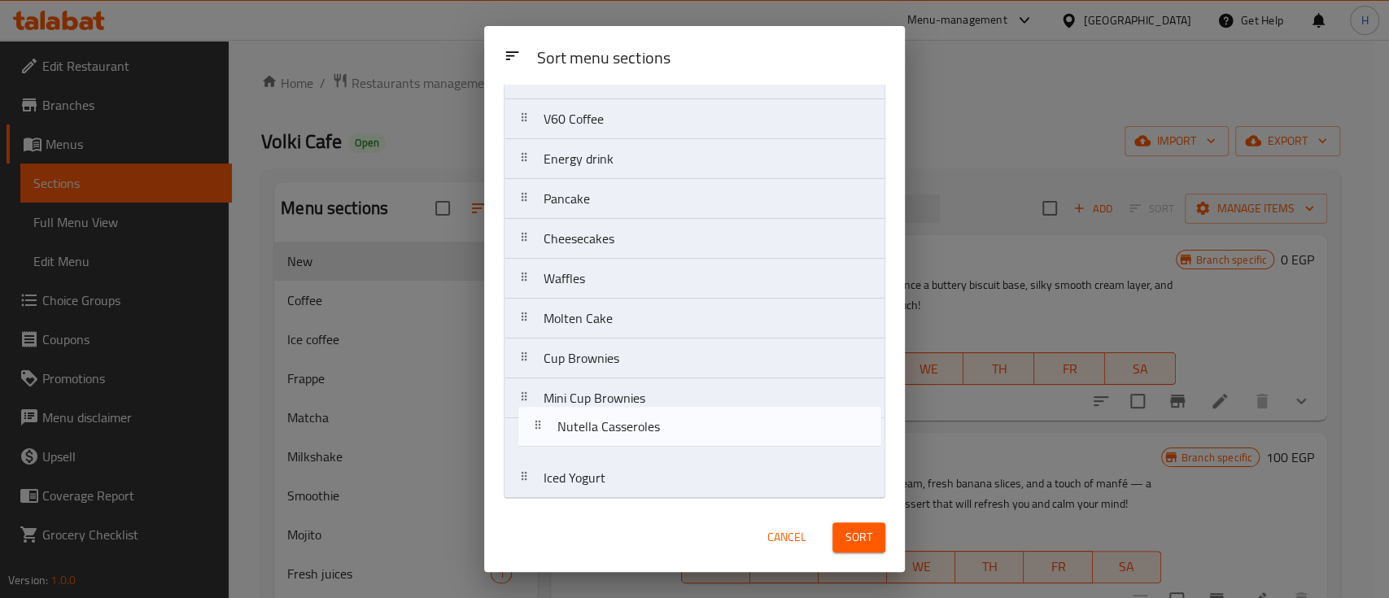
drag, startPoint x: 630, startPoint y: 485, endPoint x: 644, endPoint y: 429, distance: 58.0
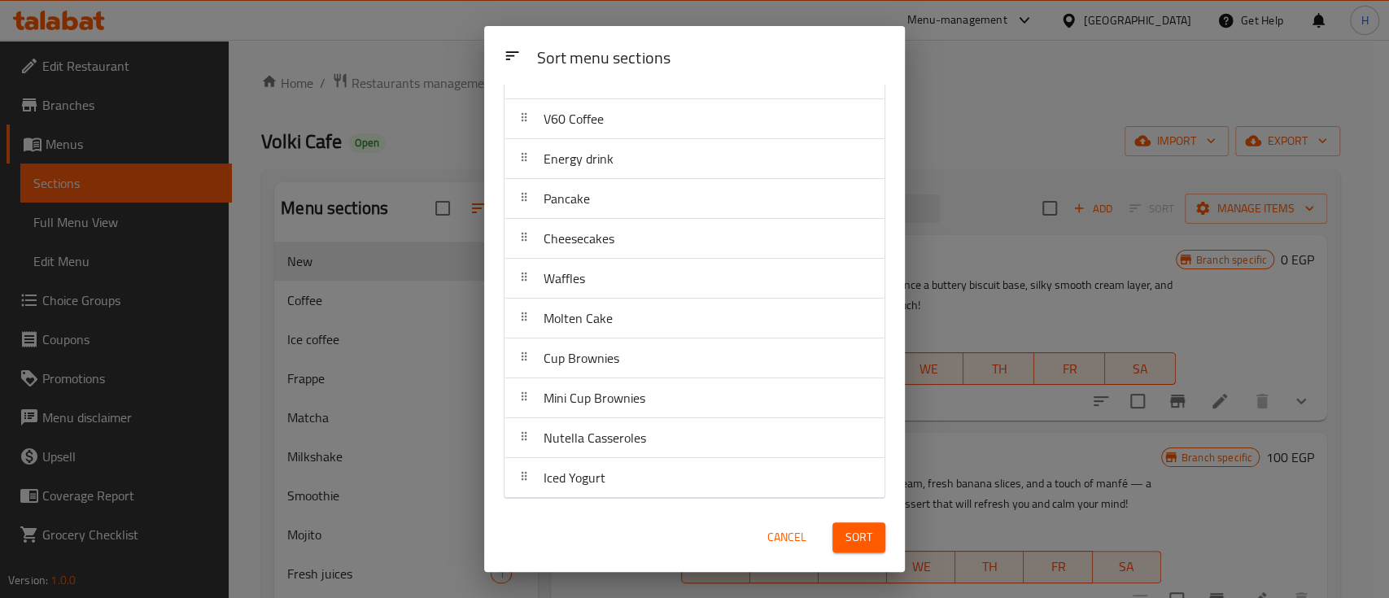
click at [841, 538] on button "Sort" at bounding box center [858, 537] width 53 height 30
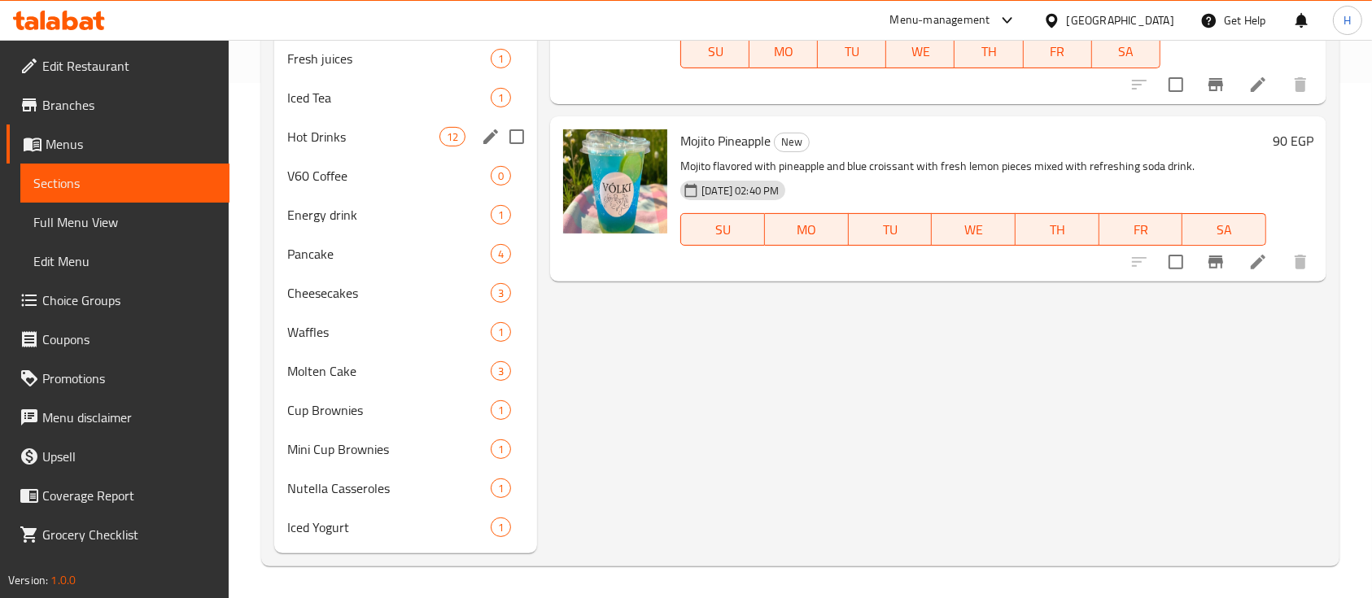
scroll to position [0, 0]
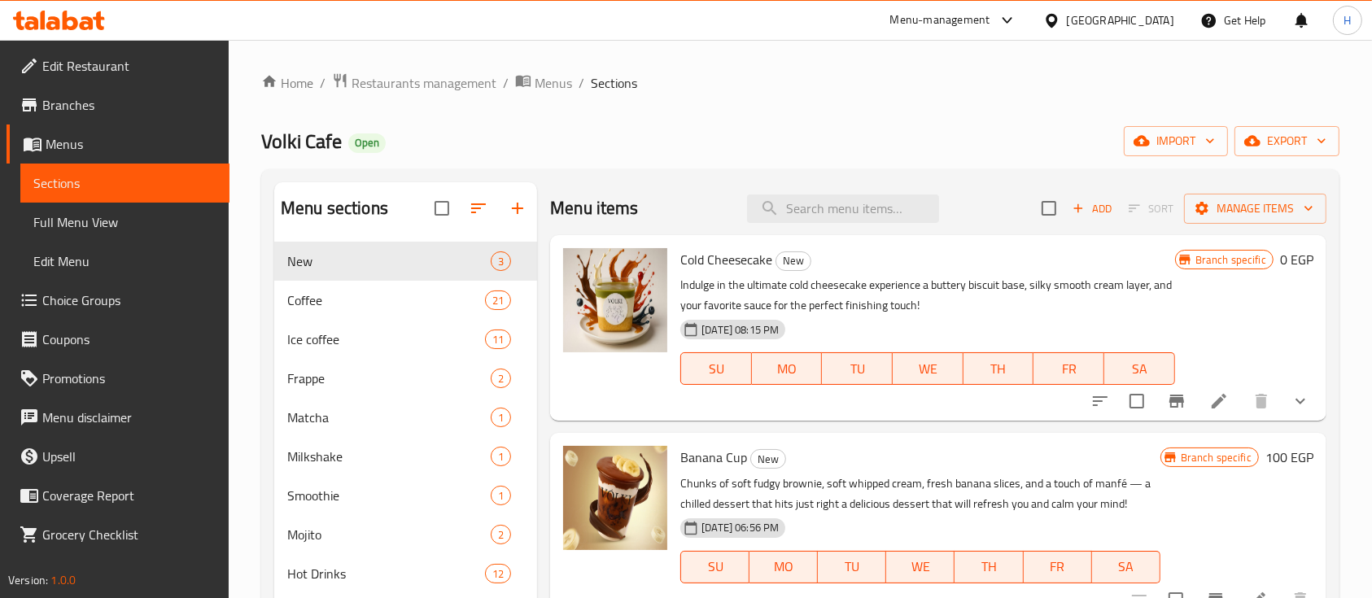
click at [80, 20] on icon at bounding box center [59, 21] width 92 height 20
